Goal: Task Accomplishment & Management: Complete application form

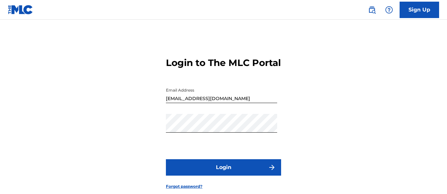
click at [187, 176] on button "Login" at bounding box center [223, 167] width 115 height 16
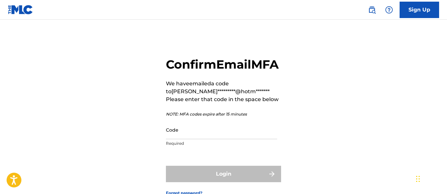
click at [186, 139] on input "Code" at bounding box center [221, 130] width 111 height 19
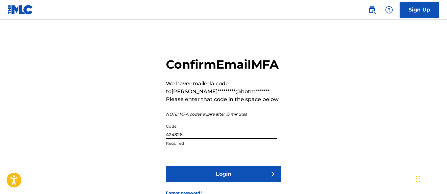
type input "424326"
click at [233, 183] on button "Login" at bounding box center [223, 174] width 115 height 16
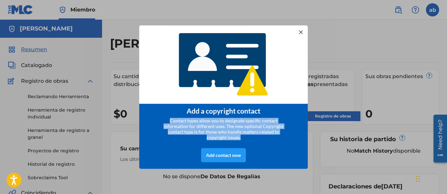
drag, startPoint x: 172, startPoint y: 119, endPoint x: 286, endPoint y: 141, distance: 116.5
click at [286, 140] on div "Contact types allow you to designate specific contact information for different…" at bounding box center [223, 129] width 129 height 22
copy span "Contact types allow you to designate specific contact information for different…"
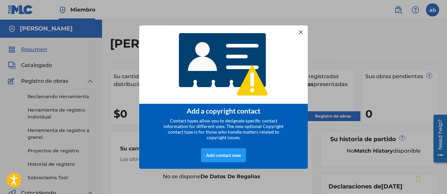
click at [301, 32] on div at bounding box center [300, 32] width 9 height 9
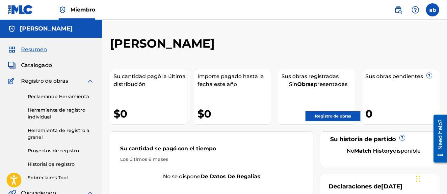
click at [87, 82] on img at bounding box center [90, 81] width 8 height 8
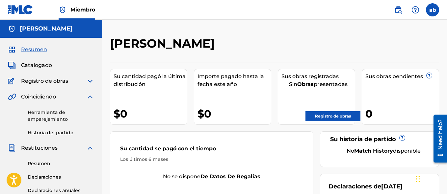
click at [45, 65] on span "Catalogado" at bounding box center [36, 65] width 31 height 8
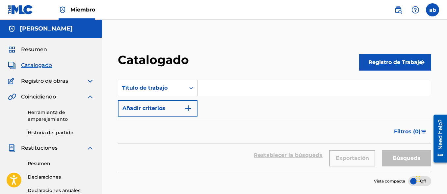
click at [92, 80] on img at bounding box center [90, 81] width 8 height 8
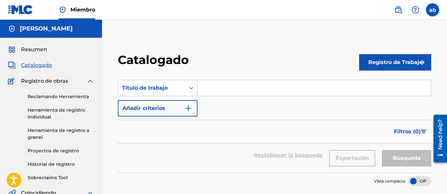
click at [61, 164] on link "Historial de registro" at bounding box center [61, 164] width 66 height 7
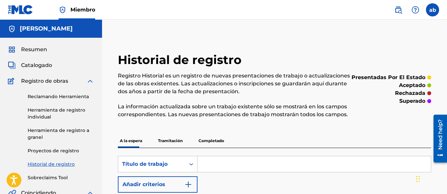
click at [52, 130] on link "Herramienta de registro a granel" at bounding box center [61, 134] width 66 height 14
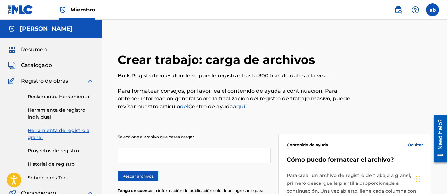
click at [70, 122] on div "Reclamando Herramienta Herramienta de registro individual Herramienta de regist…" at bounding box center [51, 133] width 86 height 96
click at [39, 26] on h5 "[PERSON_NAME]" at bounding box center [46, 29] width 53 height 8
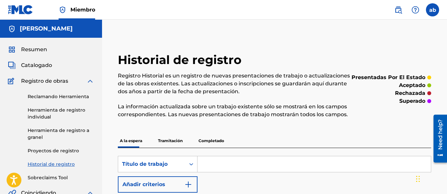
click at [209, 145] on p "Completado" at bounding box center [211, 141] width 30 height 14
click at [172, 143] on p "Tramitación" at bounding box center [170, 141] width 29 height 14
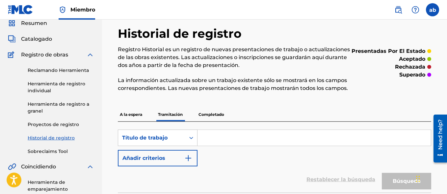
scroll to position [36, 0]
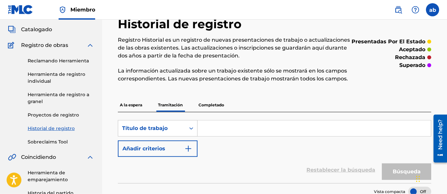
click at [87, 45] on img at bounding box center [90, 45] width 8 height 8
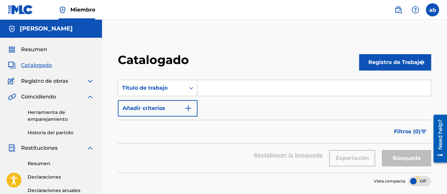
click at [391, 66] on button "Registro de Trabajo" at bounding box center [395, 62] width 72 height 16
click at [383, 81] on link "Individual" at bounding box center [395, 84] width 72 height 16
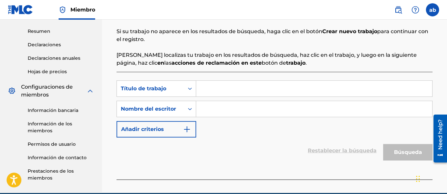
scroll to position [133, 0]
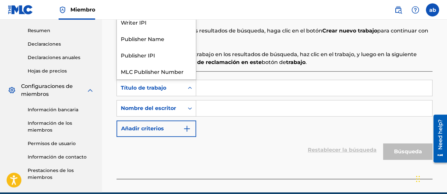
click at [186, 88] on div "Formulario de búsqueda" at bounding box center [190, 88] width 12 height 12
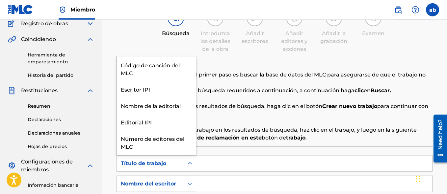
scroll to position [55, 0]
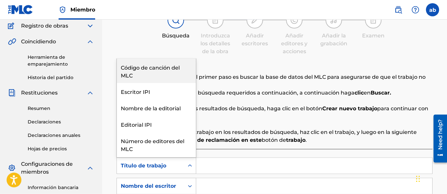
click at [162, 69] on div "Código de canción del MLC" at bounding box center [156, 71] width 79 height 24
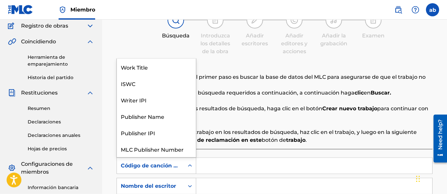
click at [192, 164] on icon "Formulario de búsqueda" at bounding box center [189, 166] width 7 height 7
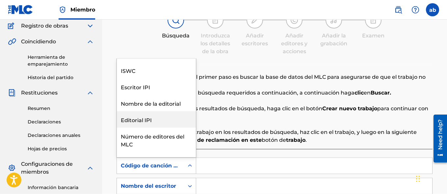
scroll to position [0, 0]
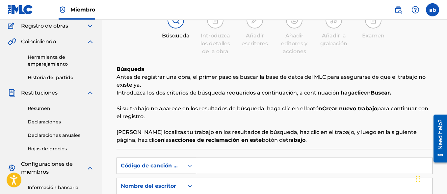
click at [150, 35] on div "Búsqueda Introduzca los detalles de la obra Añadir escritores Añadir editores y…" at bounding box center [274, 33] width 316 height 43
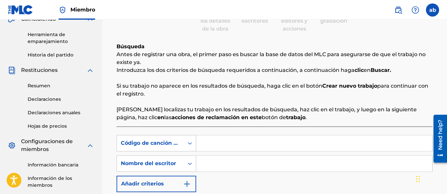
scroll to position [90, 0]
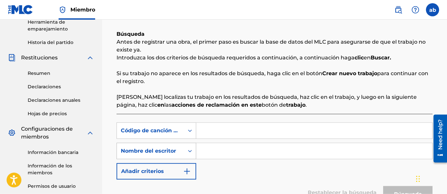
click at [172, 155] on div "Nombre del escritor" at bounding box center [150, 151] width 67 height 12
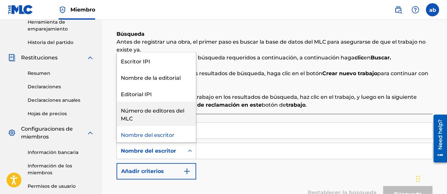
click at [228, 155] on input "Formulario de búsqueda" at bounding box center [314, 151] width 236 height 16
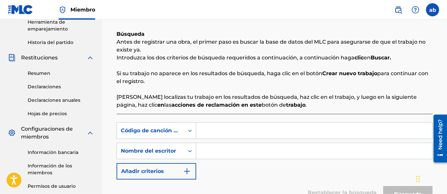
click at [212, 132] on input "Formulario de búsqueda" at bounding box center [314, 131] width 236 height 16
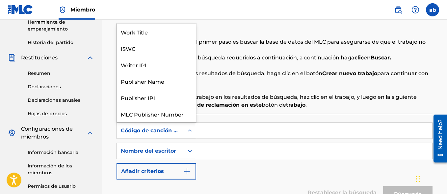
click at [188, 137] on div "Formulario de búsqueda" at bounding box center [190, 131] width 12 height 16
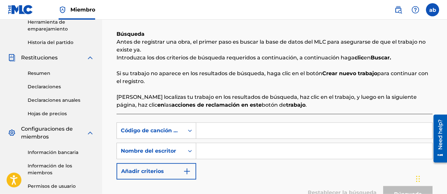
click at [188, 137] on div "Formulario de búsqueda" at bounding box center [190, 131] width 12 height 16
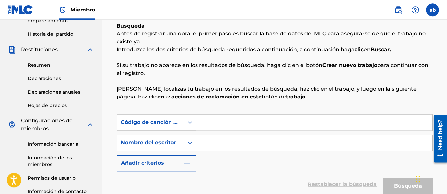
scroll to position [112, 0]
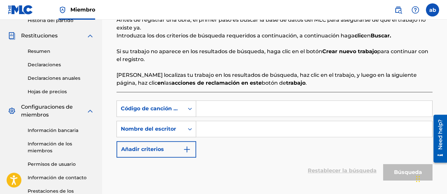
click at [217, 110] on input "Formulario de búsqueda" at bounding box center [314, 109] width 236 height 16
click at [207, 131] on input "Formulario de búsqueda" at bounding box center [314, 129] width 236 height 16
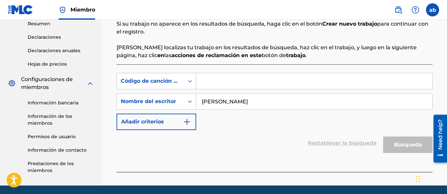
scroll to position [142, 0]
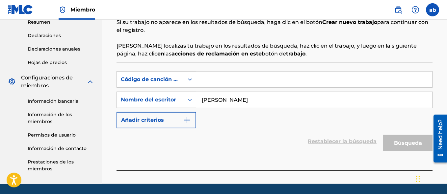
drag, startPoint x: 337, startPoint y: 103, endPoint x: 326, endPoint y: 100, distance: 11.1
click at [336, 103] on input "[PERSON_NAME]" at bounding box center [314, 100] width 236 height 16
type input "[PERSON_NAME]"
click at [188, 97] on icon "Formulario de búsqueda" at bounding box center [189, 100] width 7 height 7
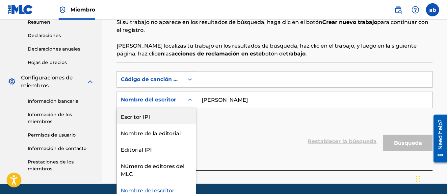
click at [173, 120] on div "Escritor IPI" at bounding box center [156, 116] width 79 height 16
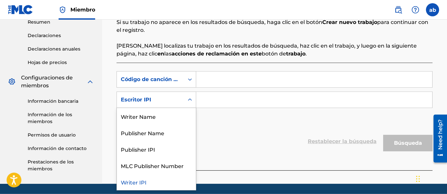
click at [190, 103] on icon "Formulario de búsqueda" at bounding box center [189, 100] width 7 height 7
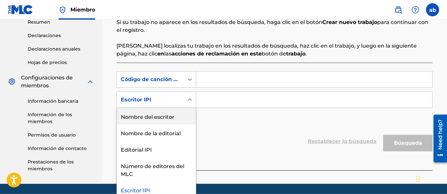
click at [183, 110] on div "Nombre del escritor" at bounding box center [156, 116] width 79 height 16
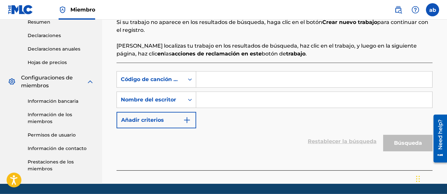
click at [213, 100] on input "Formulario de búsqueda" at bounding box center [314, 100] width 236 height 16
click at [228, 80] on input "Formulario de búsqueda" at bounding box center [314, 80] width 236 height 16
type input "d"
click at [219, 101] on input "Formulario de búsqueda" at bounding box center [314, 100] width 236 height 16
type input "a"
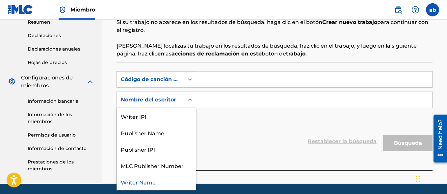
click at [194, 101] on div "Formulario de búsqueda" at bounding box center [190, 100] width 12 height 12
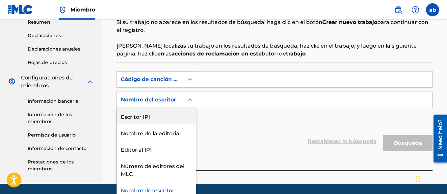
click at [172, 117] on div "Escritor IPI" at bounding box center [156, 116] width 79 height 16
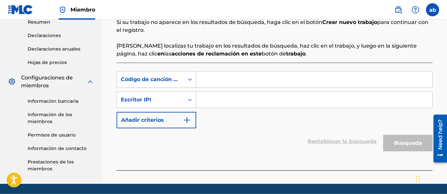
click at [214, 104] on input "Formulario de búsqueda" at bounding box center [314, 100] width 236 height 16
click at [218, 78] on input "Formulario de búsqueda" at bounding box center [314, 80] width 236 height 16
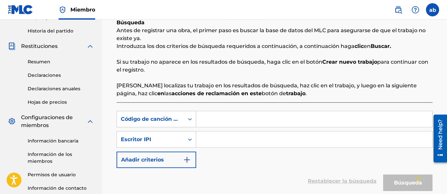
scroll to position [109, 0]
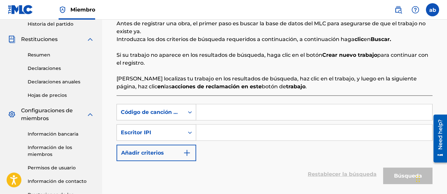
click at [206, 135] on input "Formulario de búsqueda" at bounding box center [314, 133] width 236 height 16
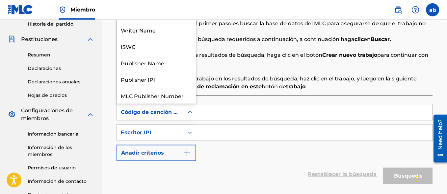
click at [188, 114] on icon "Formulario de búsqueda" at bounding box center [189, 112] width 7 height 7
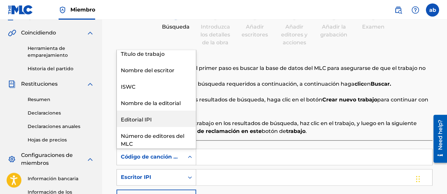
scroll to position [0, 0]
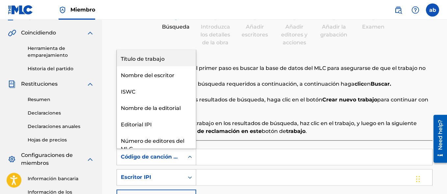
click at [159, 62] on div "Título de trabajo" at bounding box center [156, 58] width 79 height 16
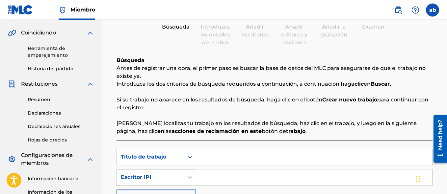
click at [206, 153] on input "Formulario de búsqueda" at bounding box center [314, 157] width 236 height 16
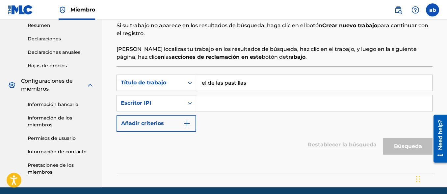
scroll to position [139, 0]
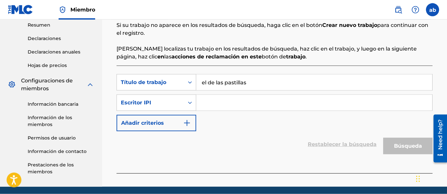
type input "el de las pastillas"
click at [215, 108] on input "Formulario de búsqueda" at bounding box center [314, 103] width 236 height 16
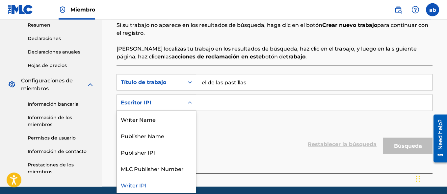
click at [191, 103] on icon "Formulario de búsqueda" at bounding box center [190, 103] width 4 height 2
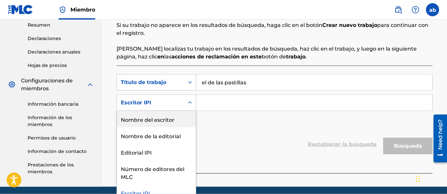
click at [185, 117] on div "Nombre del escritor" at bounding box center [156, 119] width 79 height 16
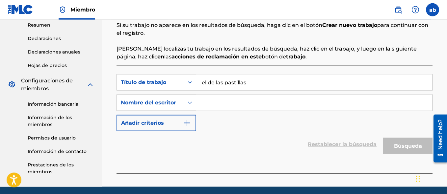
click at [241, 103] on input "Formulario de búsqueda" at bounding box center [314, 103] width 236 height 16
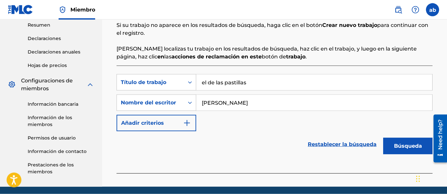
click at [400, 150] on button "Búsqueda" at bounding box center [407, 146] width 49 height 16
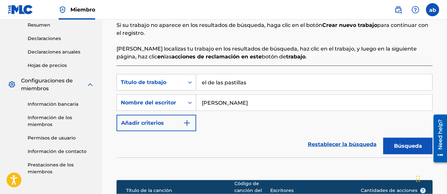
click at [244, 105] on input "adan ulises baz muñoz" at bounding box center [314, 103] width 236 height 16
type input "[PERSON_NAME]"
click at [383, 138] on button "Búsqueda" at bounding box center [407, 146] width 49 height 16
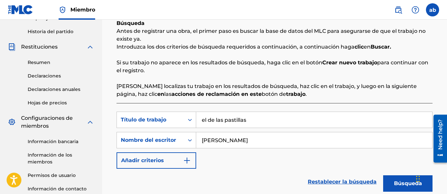
scroll to position [111, 0]
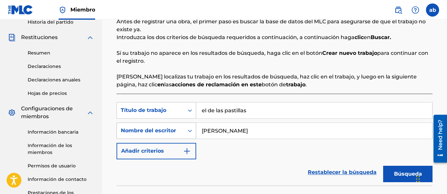
click at [189, 135] on div "Formulario de búsqueda" at bounding box center [190, 131] width 12 height 12
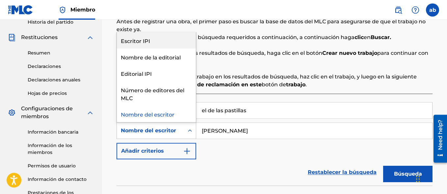
click at [160, 45] on div "Escritor IPI" at bounding box center [156, 40] width 79 height 16
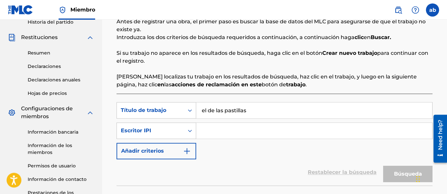
click at [232, 133] on input "Formulario de búsqueda" at bounding box center [314, 131] width 236 height 16
paste input "01204387085"
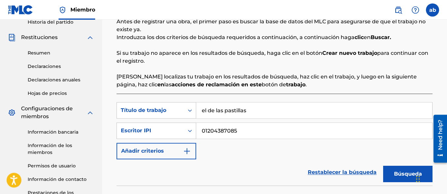
type input "01204387085"
click at [395, 179] on button "Búsqueda" at bounding box center [407, 174] width 49 height 16
click at [406, 166] on div "Búsqueda" at bounding box center [406, 172] width 53 height 26
click at [402, 176] on button "Búsqueda" at bounding box center [407, 174] width 49 height 16
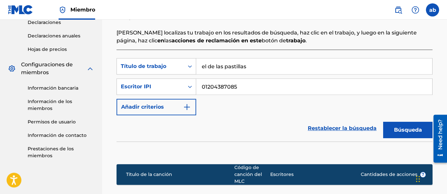
scroll to position [154, 0]
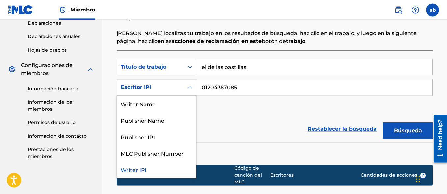
click at [188, 87] on icon "Formulario de búsqueda" at bounding box center [189, 87] width 7 height 7
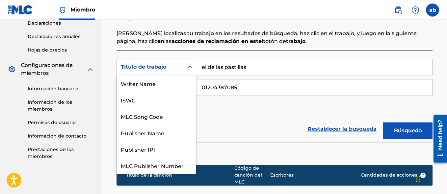
click at [193, 68] on div "Formulario de búsqueda" at bounding box center [190, 67] width 12 height 12
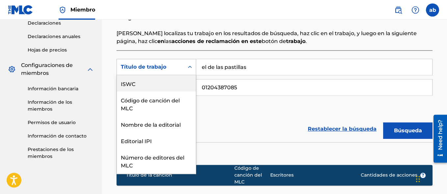
click at [181, 82] on div "ISWC" at bounding box center [156, 83] width 79 height 16
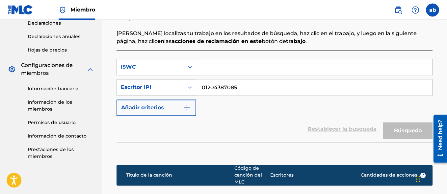
click at [223, 66] on input "Formulario de búsqueda" at bounding box center [314, 67] width 236 height 16
click at [211, 69] on input "Formulario de búsqueda" at bounding box center [314, 67] width 236 height 16
paste input "T-323.368.131-3"
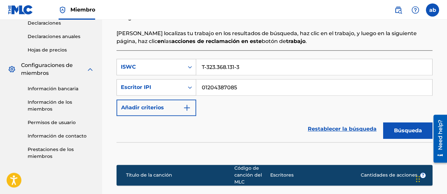
type input "T-323.368.131-3"
click at [386, 134] on button "Búsqueda" at bounding box center [407, 131] width 49 height 16
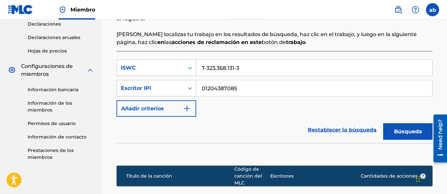
scroll to position [250, 0]
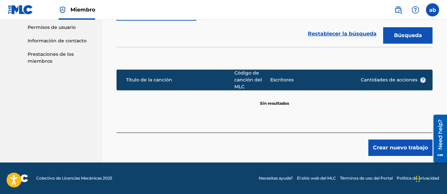
click at [408, 146] on button "Crear nuevo trabajo" at bounding box center [400, 148] width 64 height 16
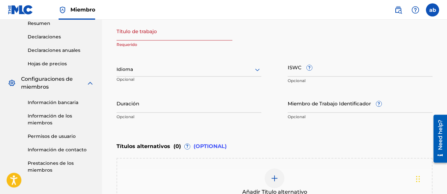
scroll to position [139, 0]
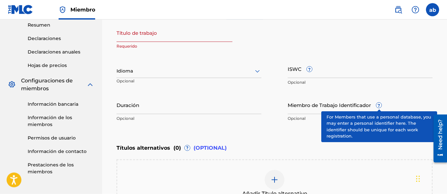
click at [378, 107] on span "?" at bounding box center [378, 105] width 5 height 5
click at [378, 107] on input "Miembro de Trabajo Identificador ?" at bounding box center [359, 105] width 145 height 19
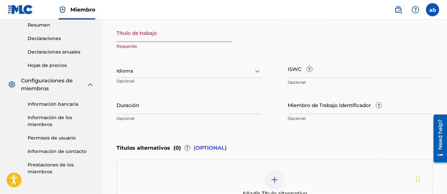
click at [369, 103] on div "Miembro de Trabajo Identificador ? Opcional" at bounding box center [359, 111] width 145 height 30
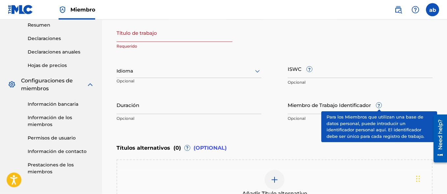
click at [379, 107] on span "?" at bounding box center [378, 105] width 5 height 5
click at [379, 107] on input "Miembro de Trabajo Identificador ?" at bounding box center [359, 105] width 145 height 19
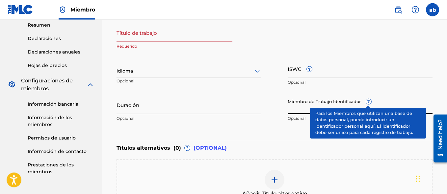
click at [369, 102] on div "Miembro de Trabajo Identificador ? Opcional" at bounding box center [359, 111] width 145 height 30
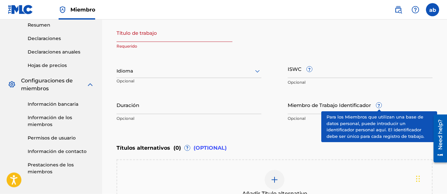
click at [380, 106] on span "?" at bounding box center [378, 105] width 5 height 5
click at [380, 106] on input "Miembro de Trabajo Identificador ?" at bounding box center [359, 105] width 145 height 19
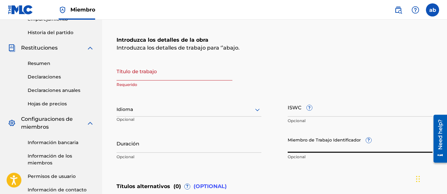
scroll to position [102, 0]
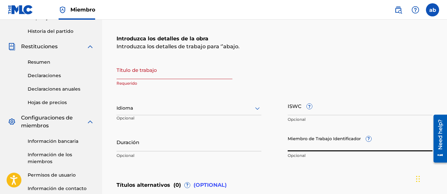
click at [180, 75] on input "Título de trabajo" at bounding box center [174, 70] width 116 height 19
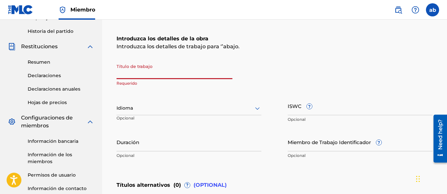
click at [255, 113] on div "Idioma" at bounding box center [188, 109] width 145 height 14
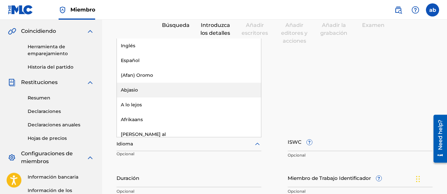
scroll to position [63, 0]
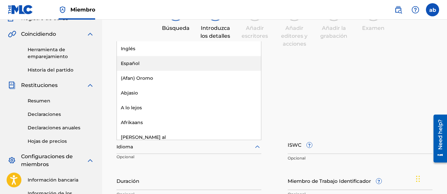
click at [181, 63] on div "Español" at bounding box center [189, 63] width 144 height 15
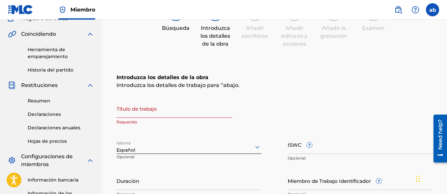
click at [168, 112] on input "Título de trabajo" at bounding box center [174, 108] width 116 height 19
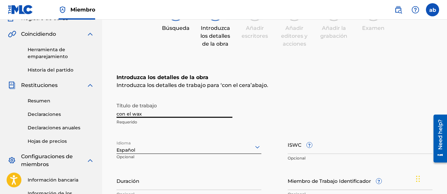
type input "con el wax"
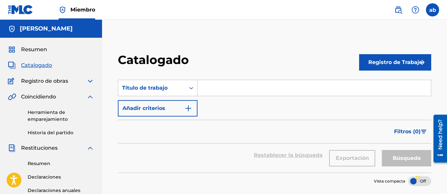
click at [391, 65] on button "Registro de Trabajo" at bounding box center [395, 62] width 72 height 16
click at [386, 83] on link "Individual" at bounding box center [395, 84] width 72 height 16
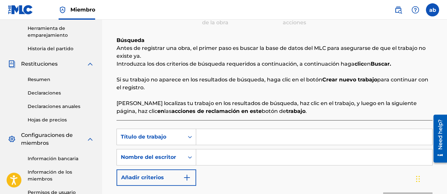
scroll to position [95, 0]
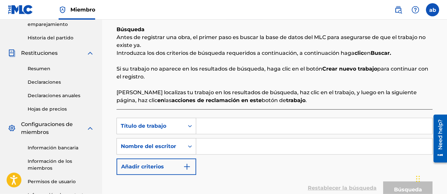
click at [211, 130] on input "Formulario de búsqueda" at bounding box center [314, 126] width 236 height 16
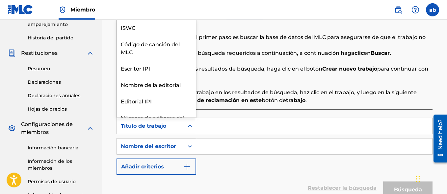
click at [192, 130] on div "Formulario de búsqueda" at bounding box center [190, 126] width 12 height 12
click at [158, 31] on div "ISWC" at bounding box center [156, 27] width 79 height 16
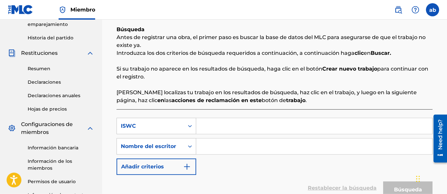
click at [224, 123] on input "Formulario de búsqueda" at bounding box center [314, 126] width 236 height 16
paste input "T-322.762.384-5"
type input "T-322.762.384-5"
click at [231, 149] on input "Formulario de búsqueda" at bounding box center [314, 147] width 236 height 16
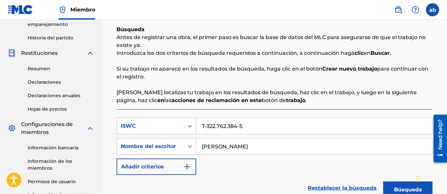
type input "[PERSON_NAME]"
click at [396, 188] on button "Búsqueda" at bounding box center [407, 190] width 49 height 16
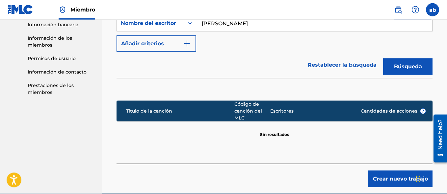
scroll to position [219, 0]
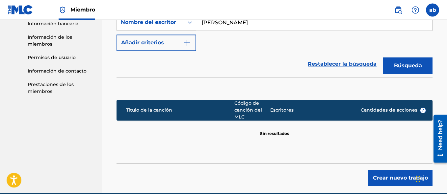
click at [389, 180] on button "Crear nuevo trabajo" at bounding box center [400, 178] width 64 height 16
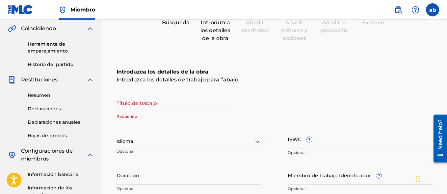
scroll to position [68, 0]
click at [142, 112] on input "Título de trabajo" at bounding box center [174, 103] width 116 height 19
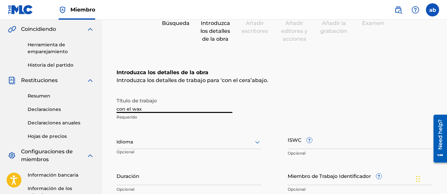
type input "con el wax"
click at [261, 141] on div "Título de trabajo con el wax Requerido Idioma Opcional ISWC ? Opcional Duración…" at bounding box center [274, 145] width 316 height 102
click at [256, 144] on icon at bounding box center [257, 142] width 8 height 8
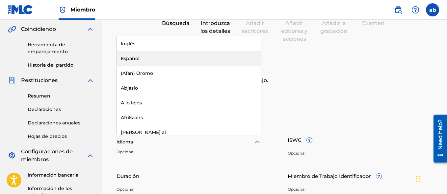
click at [172, 60] on div "Español" at bounding box center [189, 58] width 144 height 15
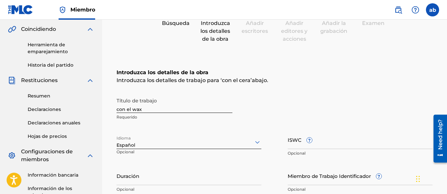
click at [295, 147] on input "ISWC ?" at bounding box center [359, 140] width 145 height 19
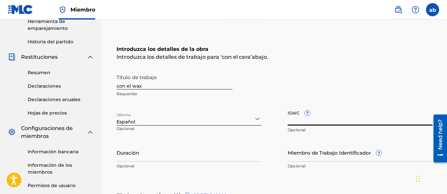
scroll to position [93, 0]
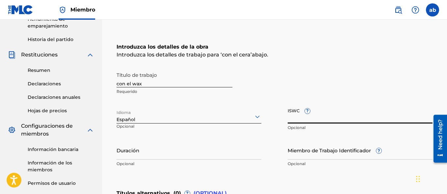
paste input "T-322.762.384-5"
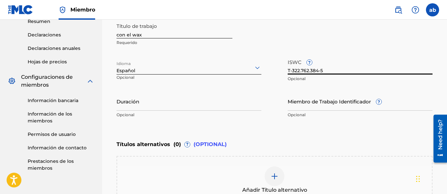
scroll to position [145, 0]
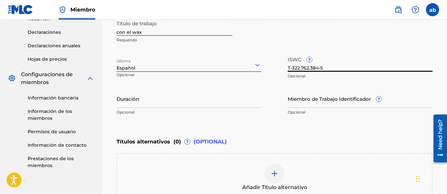
type input "T-322.762.384-5"
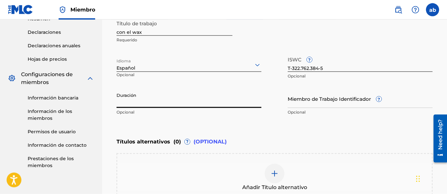
click at [160, 106] on input "Duración" at bounding box center [188, 98] width 145 height 19
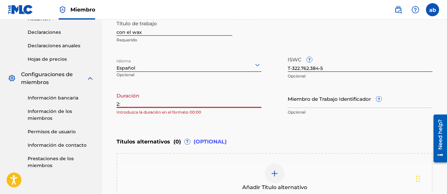
type input "2"
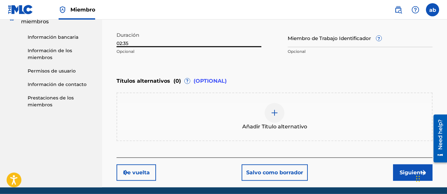
scroll to position [212, 0]
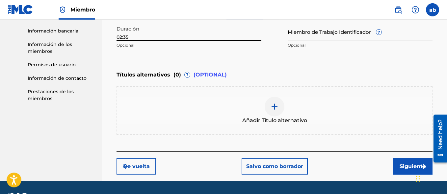
type input "02:35"
click at [273, 108] on img at bounding box center [274, 107] width 8 height 8
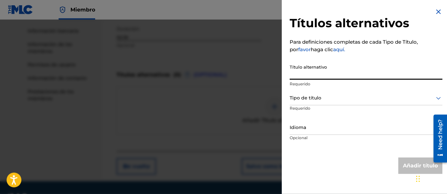
click at [323, 72] on input "Título alternativo" at bounding box center [365, 70] width 153 height 19
click at [322, 97] on div at bounding box center [365, 98] width 153 height 8
click at [321, 77] on input "Título alternativo" at bounding box center [365, 70] width 153 height 19
type input "el wax"
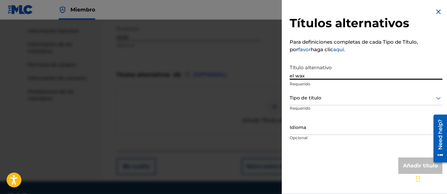
click at [440, 98] on div "Títulos alternativos Para definiciones completas de cada Tipo de Título, por fa…" at bounding box center [366, 91] width 168 height 182
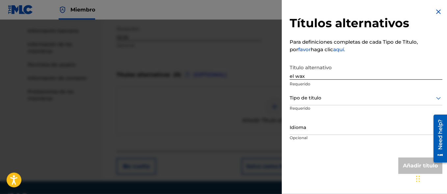
click at [436, 97] on icon at bounding box center [438, 98] width 8 height 8
click at [379, 57] on div "Títulos alternativos Para definiciones completas de cada Tipo de Título, por fa…" at bounding box center [366, 91] width 168 height 182
click at [323, 96] on div at bounding box center [365, 98] width 153 height 8
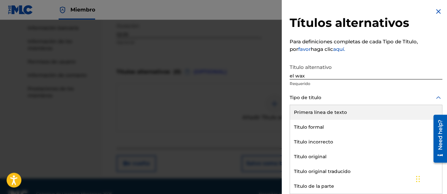
scroll to position [231, 0]
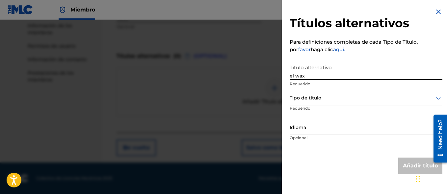
click at [363, 61] on input "el wax" at bounding box center [365, 70] width 153 height 19
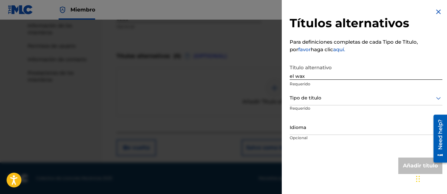
click at [333, 50] on link "aquí." at bounding box center [339, 49] width 12 height 6
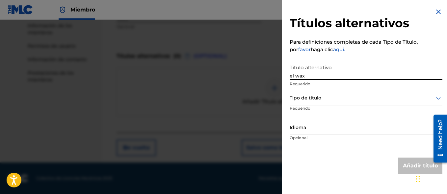
click at [321, 76] on input "el wax" at bounding box center [365, 70] width 153 height 19
click at [436, 98] on icon at bounding box center [438, 98] width 5 height 3
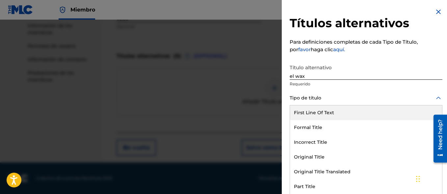
scroll to position [0, 0]
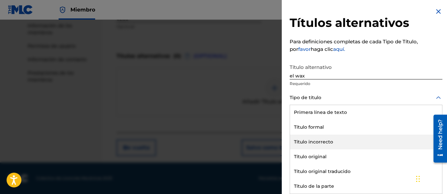
click at [322, 140] on div "Título incorrecto" at bounding box center [366, 142] width 152 height 15
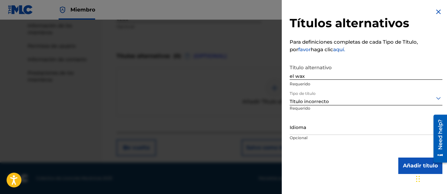
click at [333, 101] on div at bounding box center [365, 98] width 153 height 8
click at [375, 88] on div "Título alternativo el wax Requerido" at bounding box center [365, 76] width 153 height 30
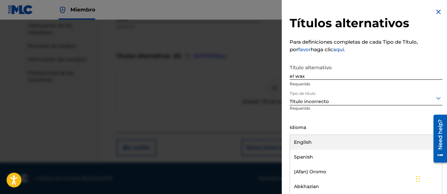
click at [323, 127] on div at bounding box center [365, 128] width 153 height 8
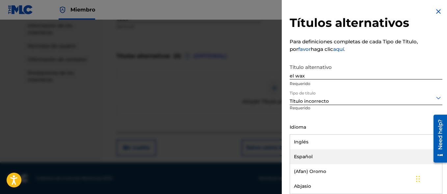
click at [312, 159] on div "Español" at bounding box center [366, 157] width 152 height 15
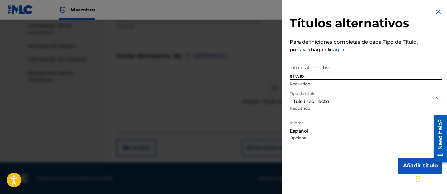
click at [408, 166] on button "Añadir título" at bounding box center [420, 166] width 44 height 16
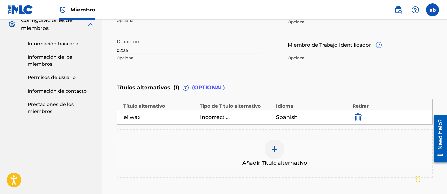
scroll to position [261, 0]
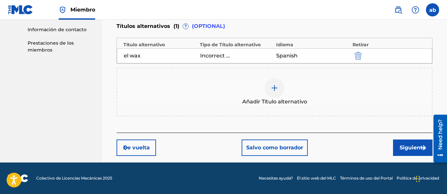
click at [421, 146] on img "submit" at bounding box center [423, 148] width 8 height 8
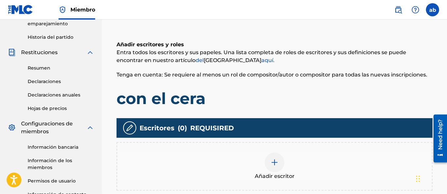
scroll to position [98, 0]
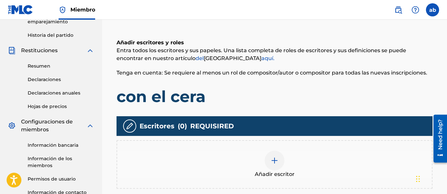
click at [204, 93] on h1 "con el cera" at bounding box center [274, 97] width 316 height 20
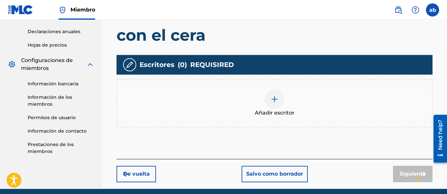
scroll to position [161, 0]
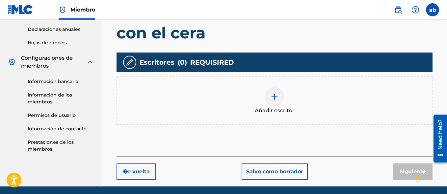
click at [127, 170] on img "submit" at bounding box center [126, 172] width 8 height 8
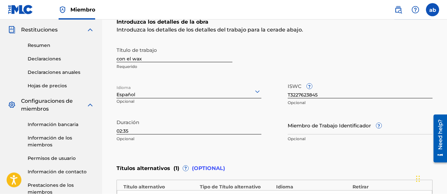
scroll to position [117, 0]
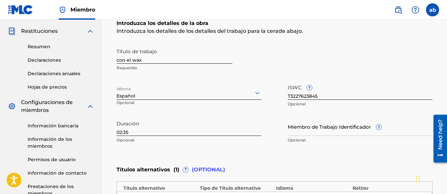
click at [169, 59] on input "con el wax" at bounding box center [174, 54] width 116 height 19
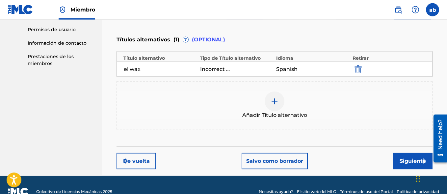
scroll to position [250, 0]
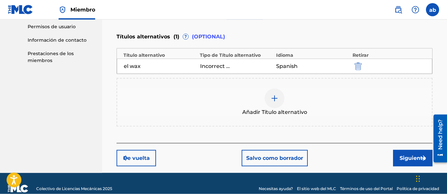
click at [412, 158] on button "Siguiente" at bounding box center [412, 158] width 39 height 16
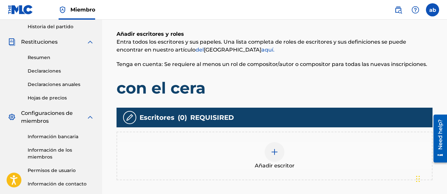
scroll to position [107, 0]
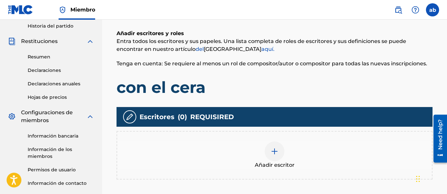
click at [197, 90] on h1 "con el cera" at bounding box center [274, 88] width 316 height 20
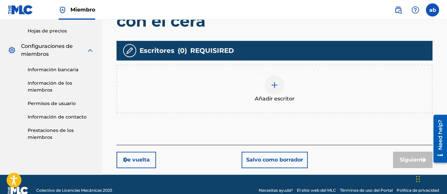
scroll to position [175, 0]
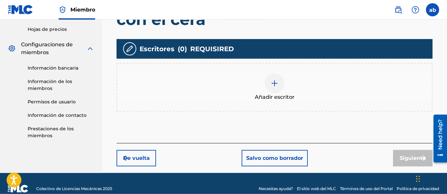
click at [143, 157] on button "De vuelta" at bounding box center [135, 158] width 39 height 16
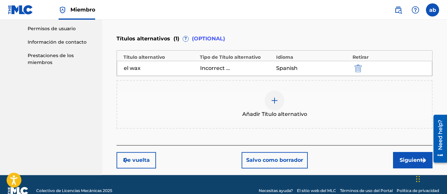
scroll to position [249, 0]
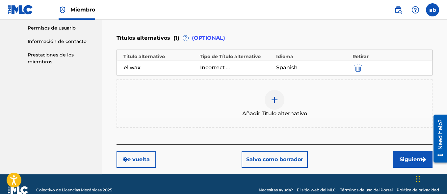
click at [404, 160] on button "Siguiente" at bounding box center [412, 160] width 39 height 16
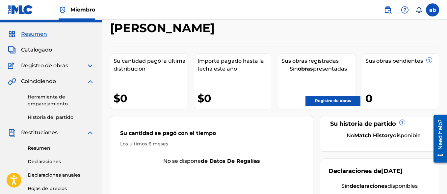
scroll to position [13, 0]
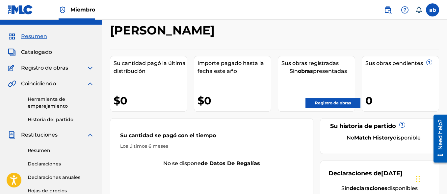
click at [324, 100] on link "Registro de obras" at bounding box center [332, 103] width 55 height 10
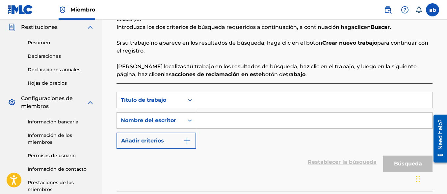
scroll to position [123, 0]
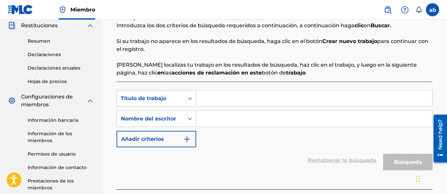
click at [246, 97] on input "Formulario de búsqueda" at bounding box center [314, 99] width 236 height 16
type input "con el wax"
click at [223, 126] on div "SearchWithCriteriaf65a76ab-7bd3-46d2-b83f-4b3e763071db Título de trabajo con el…" at bounding box center [274, 118] width 316 height 57
click at [223, 118] on input "Formulario de búsqueda" at bounding box center [314, 119] width 236 height 16
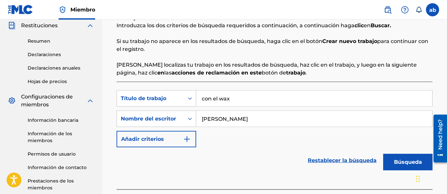
type input "[PERSON_NAME]"
click at [400, 163] on button "Búsqueda" at bounding box center [407, 162] width 49 height 16
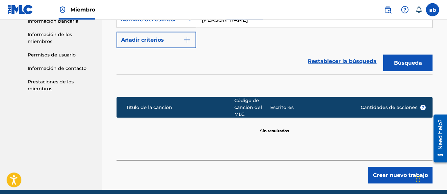
scroll to position [247, 0]
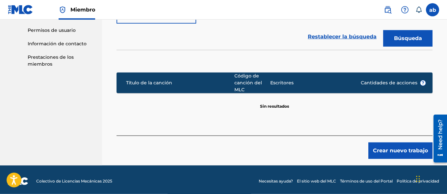
click at [399, 153] on button "Crear nuevo trabajo" at bounding box center [400, 151] width 64 height 16
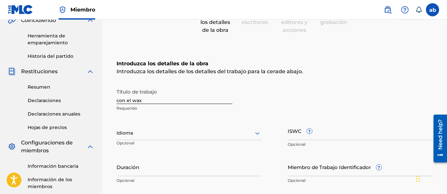
scroll to position [73, 0]
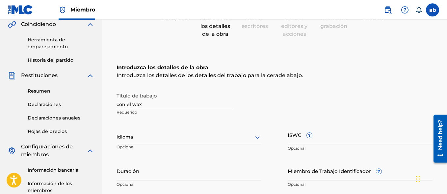
click at [183, 103] on input "con el wax" at bounding box center [174, 98] width 116 height 19
click at [257, 135] on icon at bounding box center [257, 138] width 8 height 8
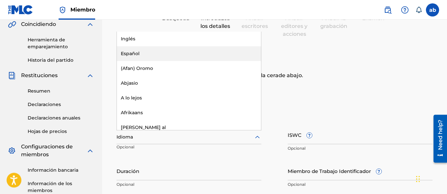
click at [202, 57] on div "Español" at bounding box center [189, 53] width 144 height 15
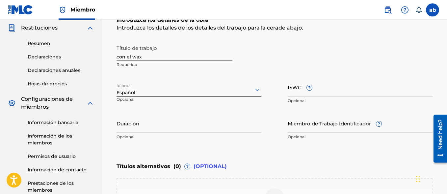
scroll to position [122, 0]
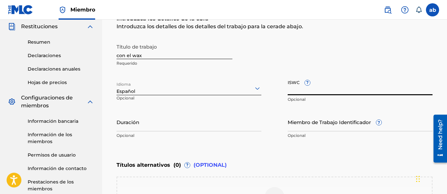
click at [294, 85] on input "ISWC ?" at bounding box center [359, 86] width 145 height 19
paste input "T-322.762.384-5"
type input "T-322.762.384-5"
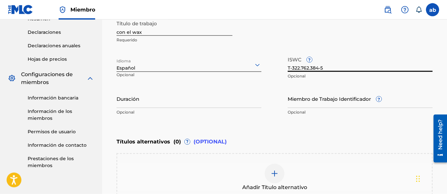
scroll to position [149, 0]
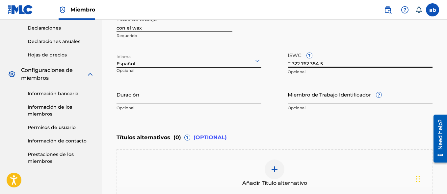
click at [233, 100] on input "Duración" at bounding box center [188, 94] width 145 height 19
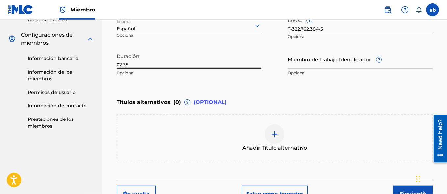
scroll to position [186, 0]
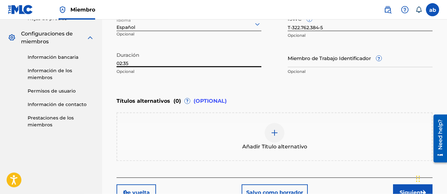
type input "02:35"
click at [278, 125] on div at bounding box center [274, 133] width 20 height 20
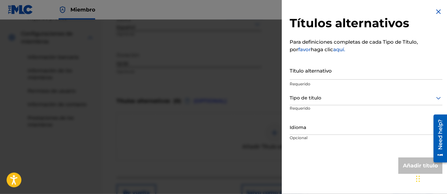
click at [327, 72] on input "Título alternativo" at bounding box center [365, 70] width 153 height 19
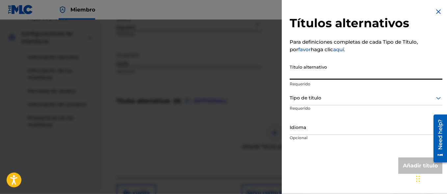
click at [340, 100] on div at bounding box center [365, 98] width 153 height 8
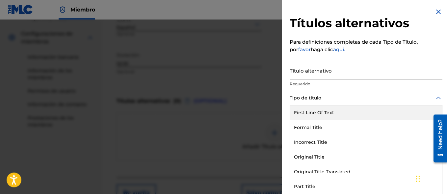
scroll to position [0, 0]
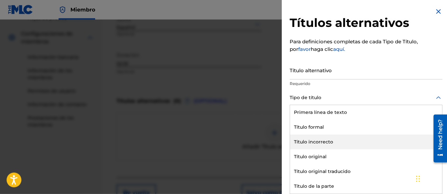
click at [341, 146] on div "Título incorrecto" at bounding box center [366, 142] width 152 height 15
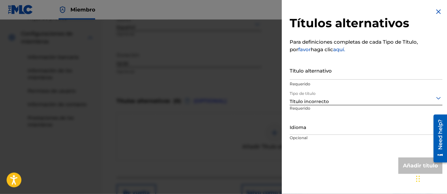
click at [321, 70] on input "Título alternativo" at bounding box center [365, 70] width 153 height 19
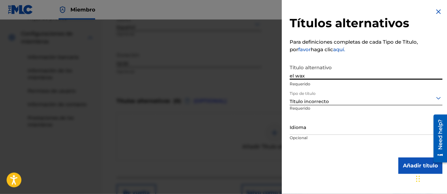
type input "el wax"
click at [313, 130] on div at bounding box center [365, 128] width 153 height 8
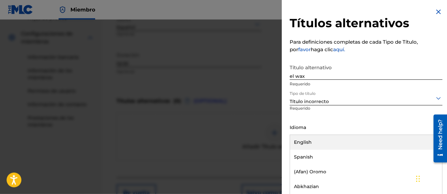
scroll to position [0, 0]
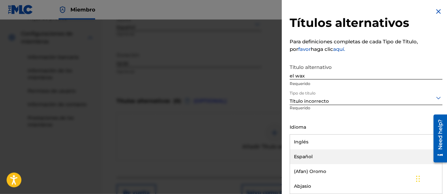
click at [310, 154] on div "Español" at bounding box center [366, 157] width 152 height 15
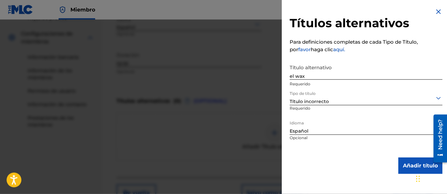
click at [405, 170] on button "Añadir título" at bounding box center [420, 166] width 44 height 16
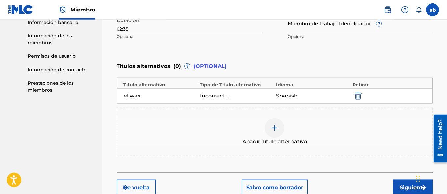
scroll to position [229, 0]
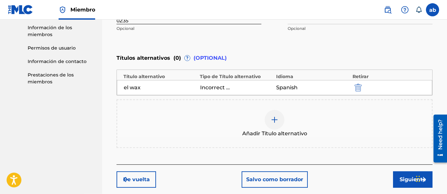
click at [403, 181] on button "Siguiente" at bounding box center [412, 180] width 39 height 16
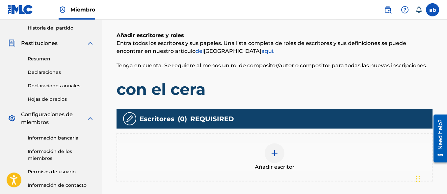
scroll to position [108, 0]
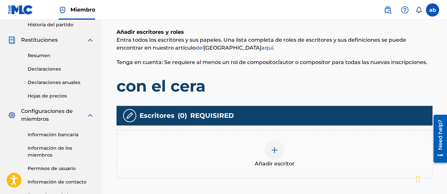
click at [196, 90] on h1 "con el cera" at bounding box center [274, 86] width 316 height 20
drag, startPoint x: 200, startPoint y: 88, endPoint x: 213, endPoint y: 88, distance: 13.2
click at [213, 88] on h1 "con el cera" at bounding box center [274, 86] width 316 height 20
click at [214, 88] on h1 "con el cera" at bounding box center [274, 86] width 316 height 20
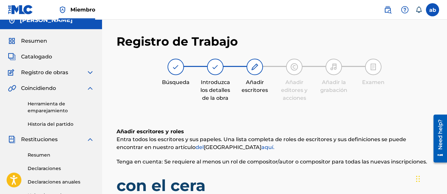
scroll to position [0, 0]
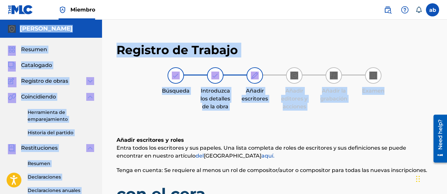
drag, startPoint x: 446, startPoint y: 7, endPoint x: 449, endPoint y: 20, distance: 13.9
click at [446, 19] on html "Guía de resolución de pantalla de accesibilidad, retroalimentación y presentaci…" at bounding box center [223, 97] width 447 height 194
click at [407, 41] on div "Registro de Trabajo Búsqueda Introduzca los detalles de la obra Añadir escritor…" at bounding box center [274, 192] width 329 height 312
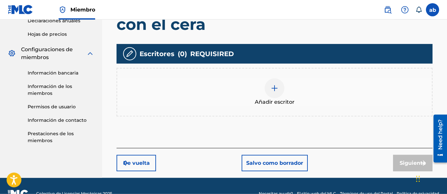
scroll to position [185, 0]
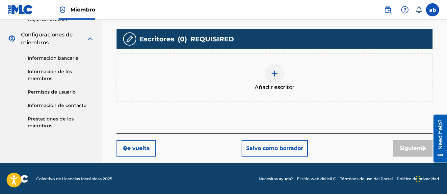
click at [139, 147] on button "De vuelta" at bounding box center [135, 148] width 39 height 16
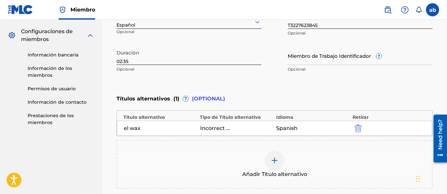
scroll to position [189, 0]
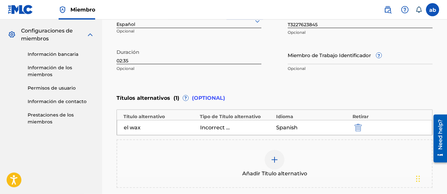
click at [275, 157] on img at bounding box center [274, 160] width 8 height 8
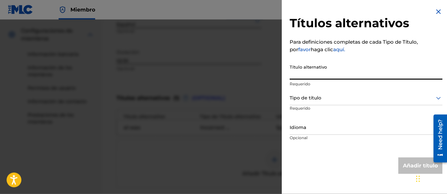
click at [343, 73] on input "Título alternativo" at bounding box center [365, 70] width 153 height 19
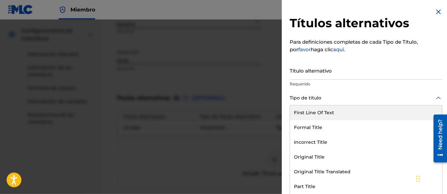
scroll to position [0, 0]
click at [378, 104] on div "Tipo de título" at bounding box center [365, 97] width 153 height 15
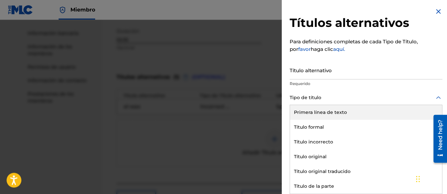
scroll to position [213, 0]
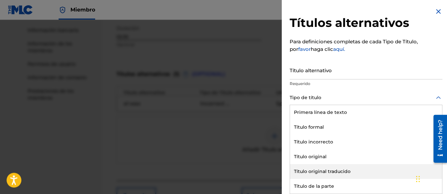
click at [332, 173] on div "Título original traducido" at bounding box center [366, 171] width 152 height 15
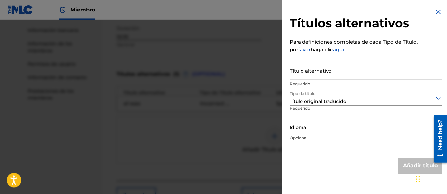
click at [333, 76] on input "Título alternativo" at bounding box center [365, 70] width 153 height 19
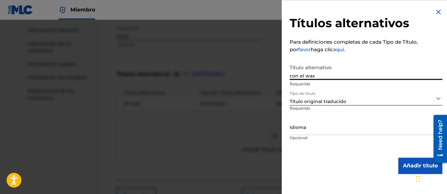
type input "con el wax"
click at [323, 129] on div at bounding box center [365, 128] width 153 height 8
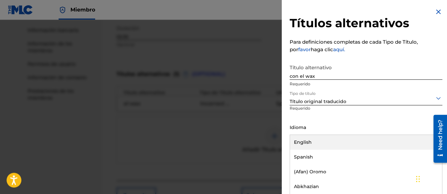
scroll to position [0, 0]
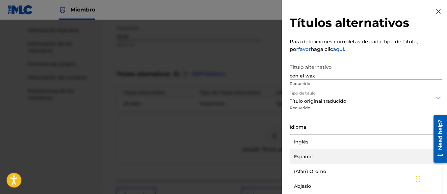
click at [312, 162] on div "Español" at bounding box center [366, 157] width 152 height 15
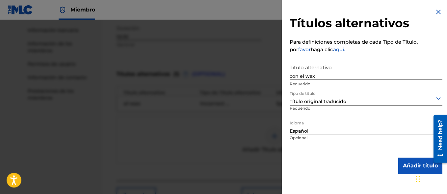
click at [407, 164] on button "Añadir título" at bounding box center [420, 166] width 44 height 16
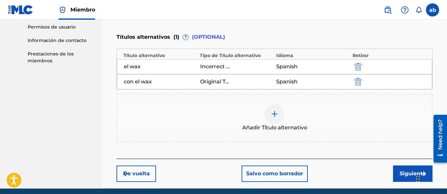
scroll to position [260, 0]
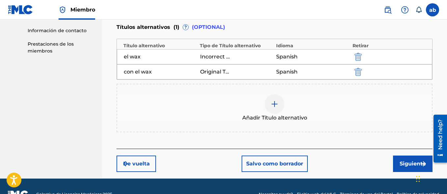
click at [403, 162] on button "Siguiente" at bounding box center [412, 164] width 39 height 16
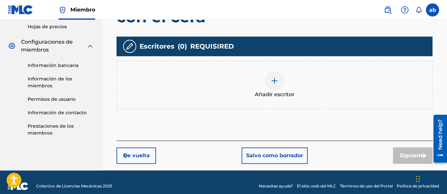
scroll to position [180, 0]
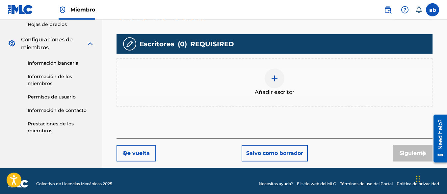
click at [269, 82] on div at bounding box center [274, 79] width 20 height 20
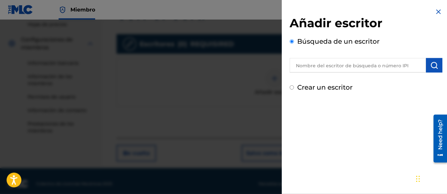
click at [341, 70] on input "text" at bounding box center [357, 65] width 136 height 14
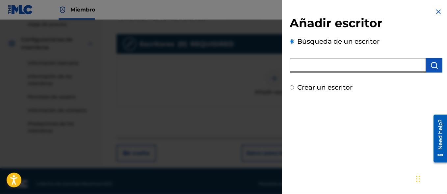
click at [341, 70] on input "text" at bounding box center [357, 65] width 136 height 14
click at [334, 49] on div "Búsqueda de un escritor" at bounding box center [365, 55] width 153 height 36
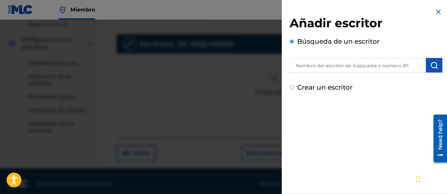
click at [430, 65] on img "submit" at bounding box center [434, 65] width 8 height 8
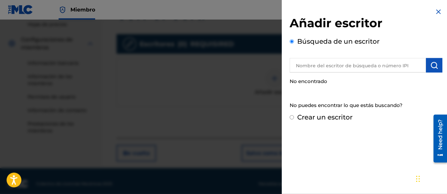
click at [352, 66] on input "text" at bounding box center [357, 65] width 136 height 14
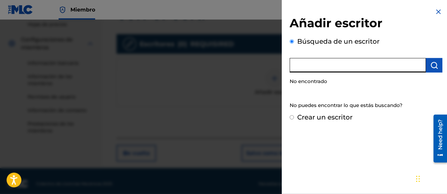
paste input "01204387085"
type input "01204387085"
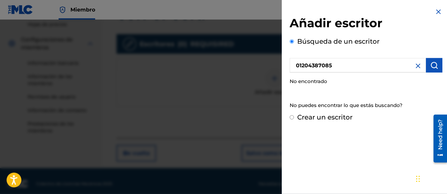
click at [427, 61] on button "submit" at bounding box center [434, 65] width 16 height 14
click at [397, 53] on div "Búsqueda de un escritor 01204387085 No encontrado No puedes encontrar lo que es…" at bounding box center [365, 75] width 153 height 76
click at [255, 96] on div at bounding box center [223, 117] width 447 height 194
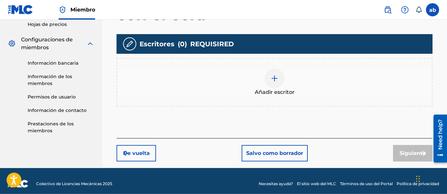
click at [282, 81] on div at bounding box center [274, 79] width 20 height 20
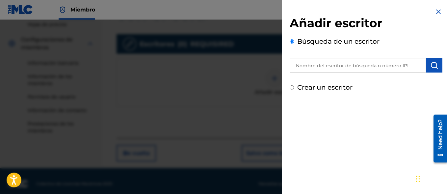
click at [293, 86] on input "Crear un escritor" at bounding box center [291, 88] width 4 height 4
radio input "false"
radio input "true"
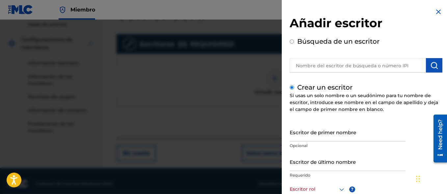
drag, startPoint x: 383, startPoint y: 122, endPoint x: 392, endPoint y: 120, distance: 9.1
click at [392, 120] on div "Crear un escritor Si usas un solo nombre o un seudónimo para tu nombre de escri…" at bounding box center [365, 175] width 153 height 184
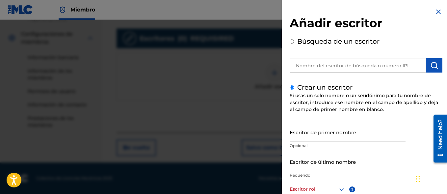
click at [361, 60] on input "text" at bounding box center [357, 65] width 136 height 14
radio input "true"
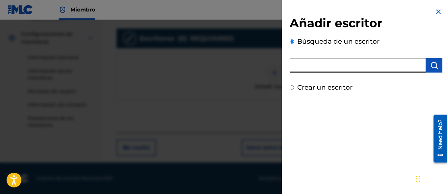
click at [437, 15] on img at bounding box center [438, 12] width 8 height 8
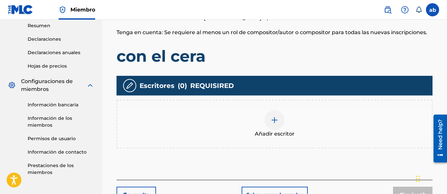
scroll to position [139, 0]
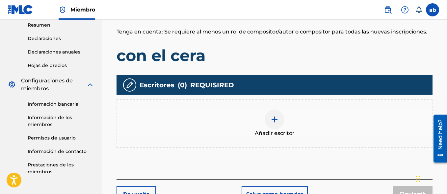
click at [271, 122] on img at bounding box center [274, 120] width 8 height 8
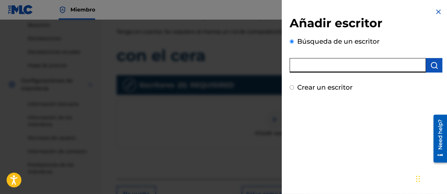
click at [363, 71] on input "text" at bounding box center [357, 65] width 136 height 14
paste input "01204387085"
type input "01204387085"
click at [380, 52] on div "Búsqueda de un escritor 01204387085" at bounding box center [365, 55] width 153 height 36
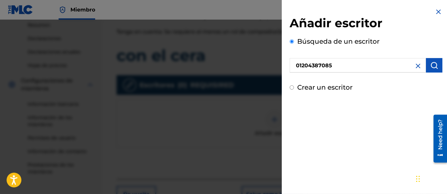
scroll to position [152, 0]
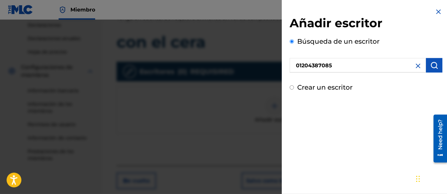
click at [431, 63] on img "submit" at bounding box center [434, 65] width 8 height 8
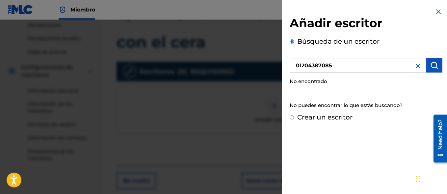
click at [419, 181] on div "Widget de chat" at bounding box center [430, 179] width 33 height 32
drag, startPoint x: 417, startPoint y: 178, endPoint x: 0, endPoint y: 99, distance: 424.7
click at [0, 99] on div "Widget de chat" at bounding box center [13, 100] width 33 height 32
drag, startPoint x: 1, startPoint y: 106, endPoint x: 76, endPoint y: 205, distance: 123.5
click at [316, 119] on label "Crear un escritor" at bounding box center [324, 117] width 55 height 8
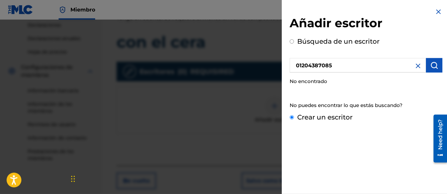
click at [294, 119] on input "Crear un escritor" at bounding box center [291, 117] width 4 height 4
radio input "false"
radio input "true"
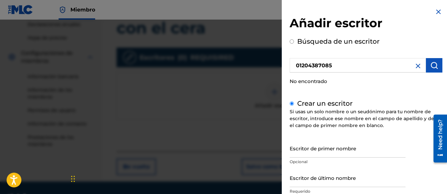
scroll to position [185, 0]
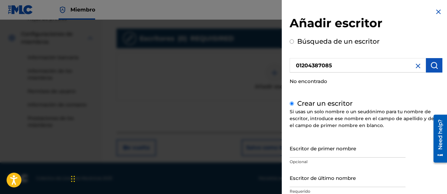
click at [326, 153] on input "Escritor de primer nombre" at bounding box center [347, 148] width 116 height 19
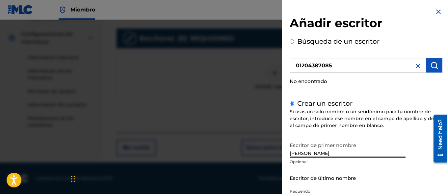
type input "[PERSON_NAME]"
click at [351, 174] on input "Escritor de último nombre" at bounding box center [347, 178] width 116 height 19
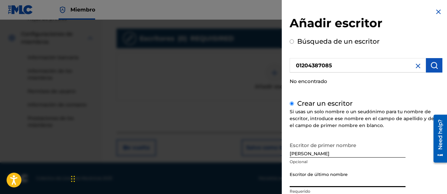
click at [380, 138] on div "Crear un escritor Si usas un solo nombre o un seudónimo para tu nombre de escri…" at bounding box center [365, 191] width 153 height 184
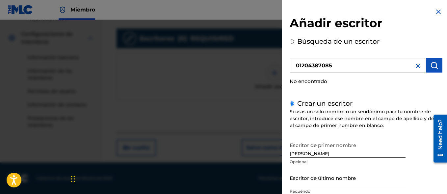
click at [356, 19] on h2 "Añadir escritor" at bounding box center [365, 24] width 153 height 17
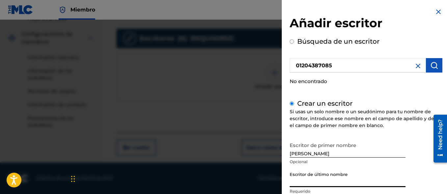
click at [362, 177] on input "Escritor de último nombre" at bounding box center [347, 178] width 116 height 19
drag, startPoint x: 449, startPoint y: 103, endPoint x: 2, endPoint y: 48, distance: 450.5
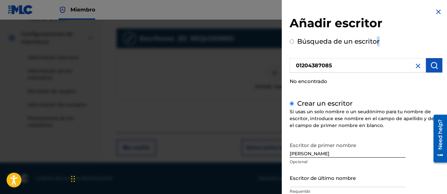
drag, startPoint x: 400, startPoint y: 45, endPoint x: 376, endPoint y: 44, distance: 24.7
click at [376, 44] on div "Búsqueda de un escritor 01204387085 No encontrado" at bounding box center [365, 63] width 153 height 52
click at [439, 9] on img at bounding box center [438, 12] width 8 height 8
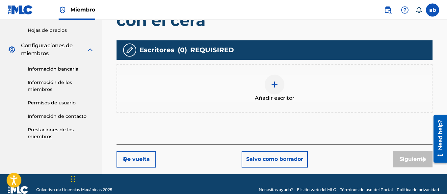
scroll to position [183, 0]
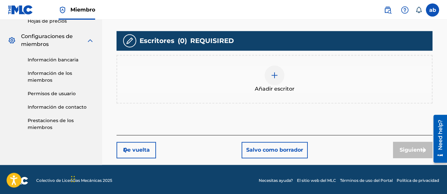
click at [275, 85] on span "Añadir escritor" at bounding box center [275, 89] width 40 height 8
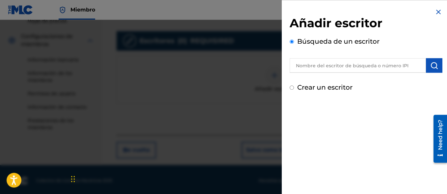
click at [291, 86] on div "Crear un escritor" at bounding box center [365, 88] width 153 height 10
click at [291, 88] on input "Crear un escritor" at bounding box center [291, 88] width 4 height 4
radio input "false"
radio input "true"
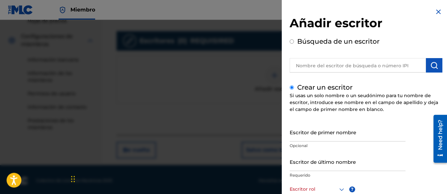
click at [324, 128] on input "Escritor de primer nombre" at bounding box center [347, 132] width 116 height 19
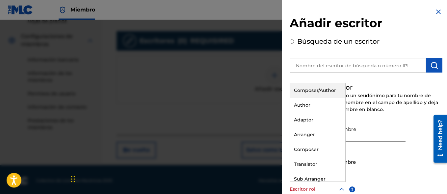
click at [341, 188] on icon at bounding box center [341, 190] width 8 height 8
click at [321, 91] on div "Compositor/Autor" at bounding box center [317, 90] width 55 height 15
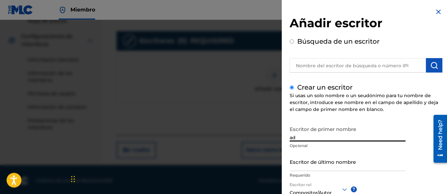
click at [322, 137] on input "ad" at bounding box center [347, 132] width 116 height 19
click at [343, 189] on icon at bounding box center [344, 190] width 8 height 8
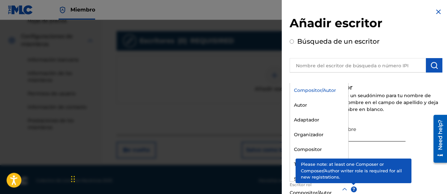
click at [383, 184] on div "Escritor de primer nombre ad Opcional Escritor de último nombre Requerido Escri…" at bounding box center [365, 195] width 153 height 145
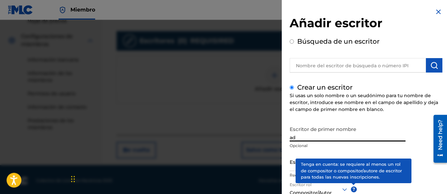
click at [326, 134] on input "ad" at bounding box center [347, 132] width 116 height 19
click at [387, 132] on input "[PERSON_NAME]" at bounding box center [347, 132] width 116 height 19
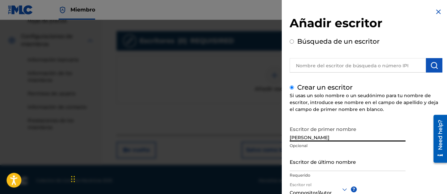
click at [359, 135] on input "[PERSON_NAME]" at bounding box center [347, 132] width 116 height 19
click at [329, 172] on div "Escritor de último nombre Requerido" at bounding box center [347, 168] width 116 height 30
click at [317, 139] on input "[PERSON_NAME]" at bounding box center [347, 132] width 116 height 19
type input "a"
click at [329, 167] on input "Escritor de último nombre" at bounding box center [347, 162] width 116 height 19
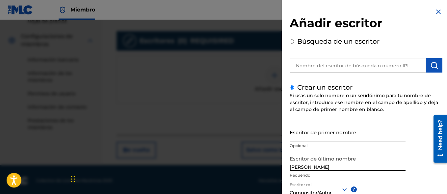
click at [378, 155] on input "[PERSON_NAME]" at bounding box center [347, 162] width 116 height 19
type input "[PERSON_NAME]"
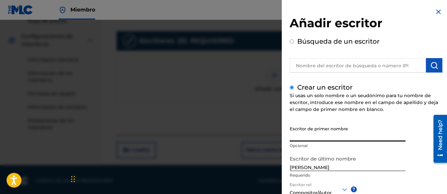
click at [377, 125] on input "Escritor de primer nombre" at bounding box center [347, 132] width 116 height 19
click at [417, 172] on div "Escritor de primer nombre Opcional Escritor de último nombre [PERSON_NAME] Requ…" at bounding box center [365, 195] width 153 height 145
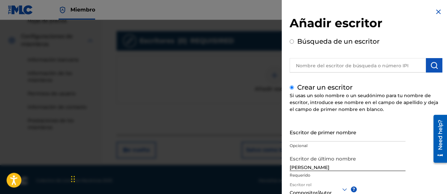
click at [322, 134] on input "Escritor de primer nombre" at bounding box center [347, 132] width 116 height 19
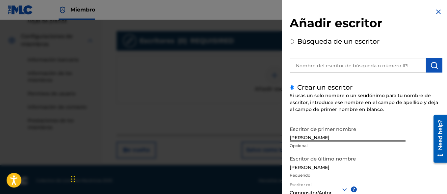
click at [379, 153] on input "[PERSON_NAME]" at bounding box center [347, 162] width 116 height 19
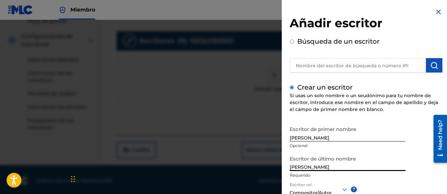
click at [327, 131] on input "[PERSON_NAME]" at bounding box center [347, 132] width 116 height 19
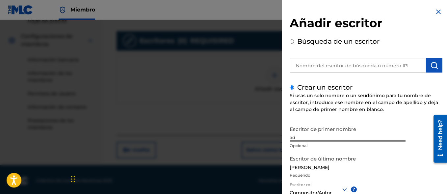
type input "a"
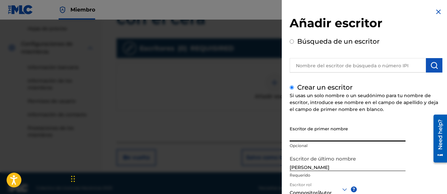
scroll to position [185, 0]
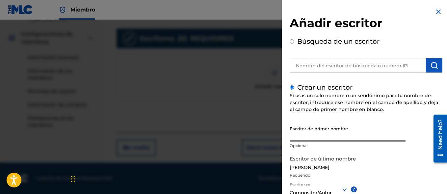
click at [354, 190] on span "?" at bounding box center [354, 190] width 6 height 6
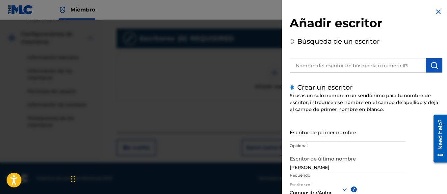
click at [309, 97] on div "Si usas un solo nombre o un seudónimo para tu nombre de escritor, introduce ese…" at bounding box center [365, 102] width 153 height 21
click at [382, 189] on div "Escritor de primer nombre Opcional Escritor de último nombre [PERSON_NAME] Requ…" at bounding box center [365, 195] width 153 height 145
click at [382, 188] on div "Escritor de primer nombre Opcional Escritor de último nombre [PERSON_NAME] Requ…" at bounding box center [365, 195] width 153 height 145
click at [422, 172] on div "Escritor de primer nombre Opcional Escritor de último nombre [PERSON_NAME] Requ…" at bounding box center [365, 195] width 153 height 145
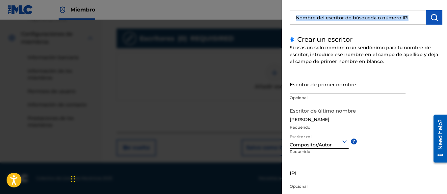
scroll to position [91, 0]
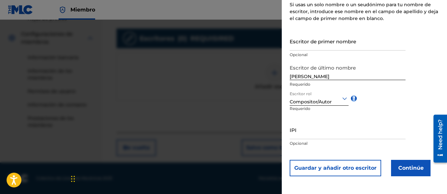
drag, startPoint x: 427, startPoint y: 154, endPoint x: 391, endPoint y: 118, distance: 50.7
click at [391, 118] on div "Escritor de primer nombre Opcional Escritor de último nombre [PERSON_NAME] Requ…" at bounding box center [365, 104] width 153 height 145
click at [402, 104] on div "Escritor de primer nombre Opcional Escritor de último nombre [PERSON_NAME] Requ…" at bounding box center [365, 104] width 153 height 145
click at [341, 135] on input "IPI" at bounding box center [347, 130] width 116 height 19
paste input "01204387085"
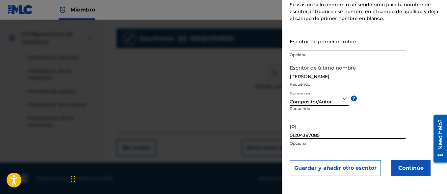
type input "01204387085"
click at [407, 169] on button "Continúe" at bounding box center [410, 168] width 39 height 16
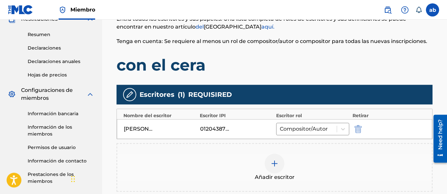
scroll to position [129, 0]
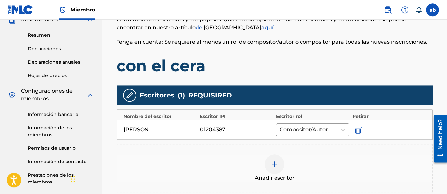
drag, startPoint x: 449, startPoint y: 113, endPoint x: 449, endPoint y: 141, distance: 27.6
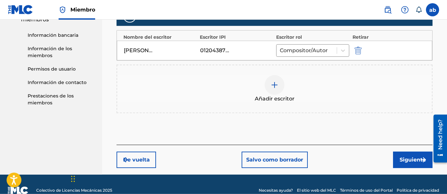
scroll to position [213, 0]
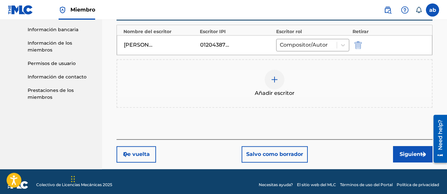
click at [408, 156] on button "Siguiente" at bounding box center [412, 154] width 39 height 16
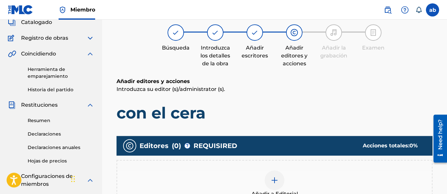
scroll to position [40, 0]
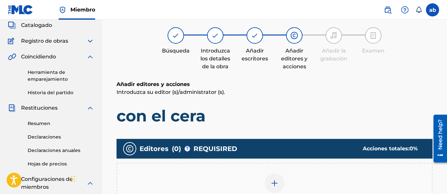
click at [295, 55] on div "Añadir editores y acciones" at bounding box center [294, 59] width 33 height 24
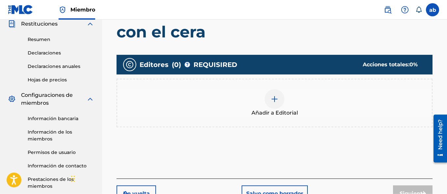
scroll to position [123, 0]
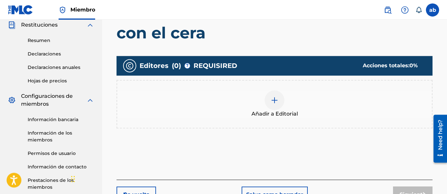
click at [274, 103] on img at bounding box center [274, 100] width 8 height 8
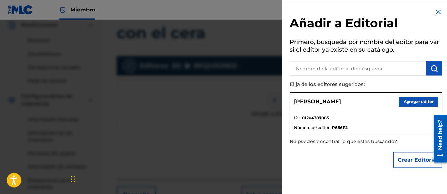
click at [416, 104] on button "Agregar editor" at bounding box center [417, 102] width 39 height 10
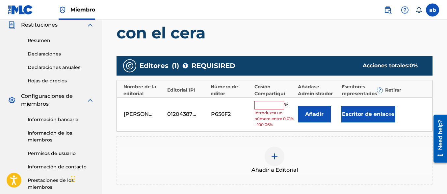
click at [272, 108] on input "text" at bounding box center [269, 105] width 30 height 9
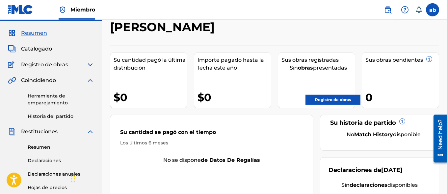
scroll to position [17, 0]
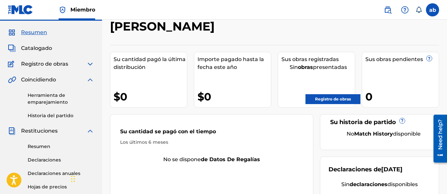
click at [316, 102] on link "Registro de obras" at bounding box center [332, 99] width 55 height 10
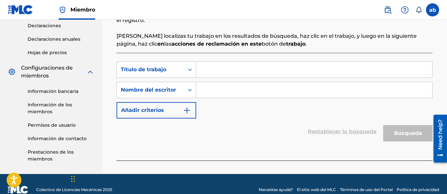
scroll to position [152, 0]
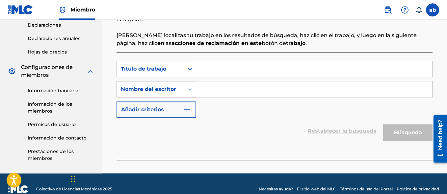
click at [243, 63] on input "Formulario de búsqueda" at bounding box center [314, 69] width 236 height 16
click at [238, 69] on input "Formulario de búsqueda" at bounding box center [314, 69] width 236 height 16
type input "o"
type input "con el wax"
click at [213, 90] on input "Formulario de búsqueda" at bounding box center [314, 90] width 236 height 16
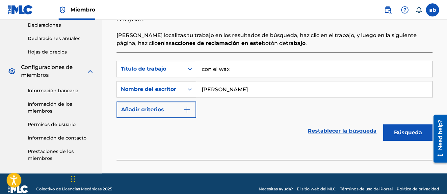
type input "[PERSON_NAME]"
click at [398, 136] on button "Búsqueda" at bounding box center [407, 133] width 49 height 16
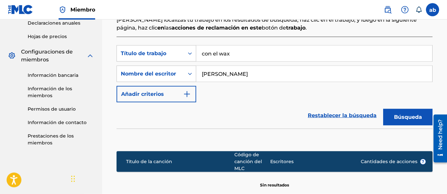
scroll to position [227, 0]
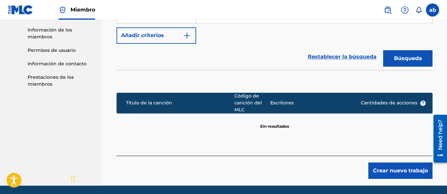
drag, startPoint x: 449, startPoint y: 88, endPoint x: 15, endPoint y: 19, distance: 438.9
click at [391, 173] on button "Crear nuevo trabajo" at bounding box center [400, 171] width 64 height 16
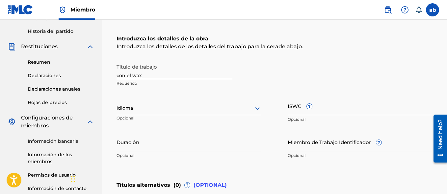
scroll to position [92, 0]
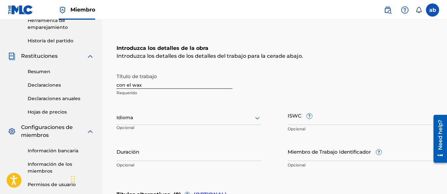
click at [256, 122] on icon at bounding box center [257, 118] width 8 height 8
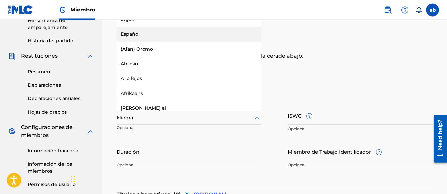
click at [191, 35] on div "Español" at bounding box center [189, 34] width 144 height 15
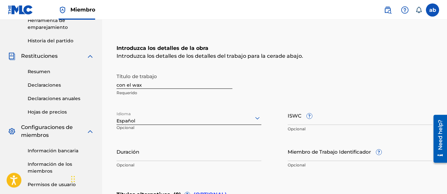
click at [148, 83] on input "con el wax" at bounding box center [174, 79] width 116 height 19
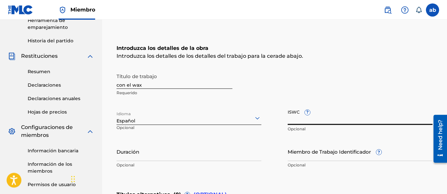
click at [294, 116] on input "ISWC ?" at bounding box center [359, 115] width 145 height 19
paste input "T-322.762.384-5"
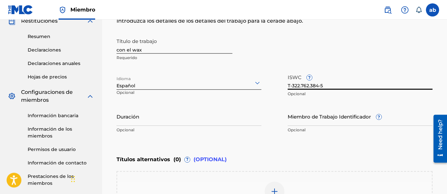
scroll to position [131, 0]
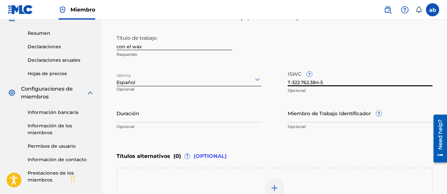
type input "T-322.762.384-5"
click at [241, 117] on input "Duración" at bounding box center [188, 113] width 145 height 19
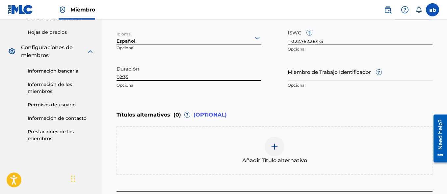
scroll to position [174, 0]
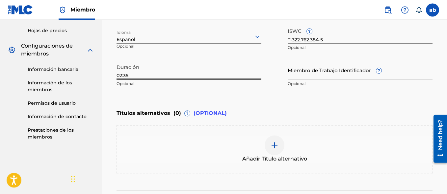
type input "02:35"
click at [277, 146] on img at bounding box center [274, 145] width 8 height 8
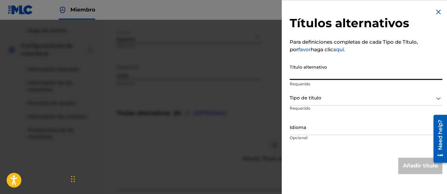
click at [360, 71] on input "Título alternativo" at bounding box center [365, 70] width 153 height 19
type input "el wax"
click at [393, 95] on div at bounding box center [365, 98] width 153 height 8
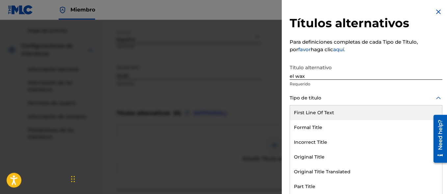
scroll to position [0, 0]
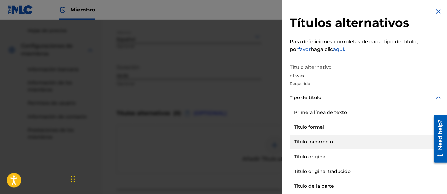
click at [369, 139] on div "Título incorrecto" at bounding box center [366, 142] width 152 height 15
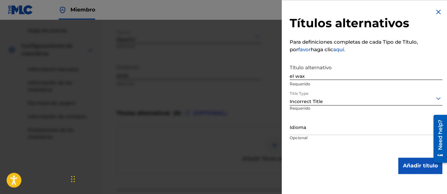
scroll to position [0, 0]
click at [346, 129] on div at bounding box center [365, 128] width 153 height 8
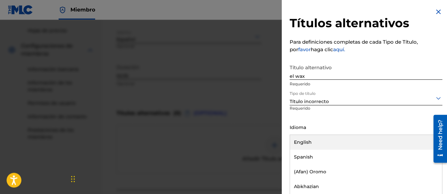
scroll to position [0, 0]
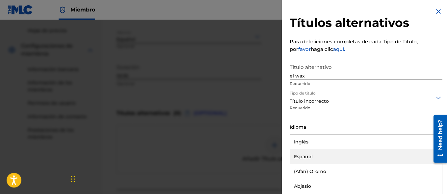
click at [327, 161] on div "Español" at bounding box center [366, 157] width 152 height 15
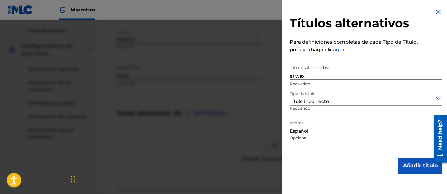
click at [401, 164] on button "Añadir título" at bounding box center [420, 166] width 44 height 16
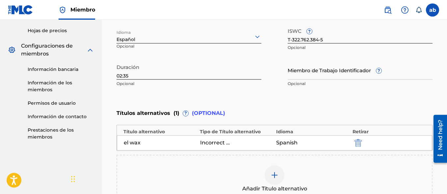
click at [272, 175] on img at bounding box center [274, 175] width 8 height 8
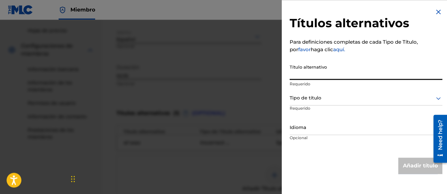
click at [383, 74] on input "Título alternativo" at bounding box center [365, 70] width 153 height 19
type input "con el wax"
click at [412, 101] on div at bounding box center [365, 98] width 153 height 8
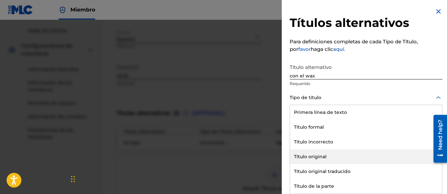
click at [356, 159] on div "Título original" at bounding box center [366, 157] width 152 height 15
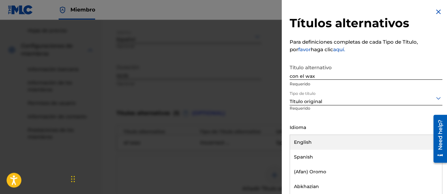
click at [332, 134] on div "Idioma" at bounding box center [365, 127] width 153 height 15
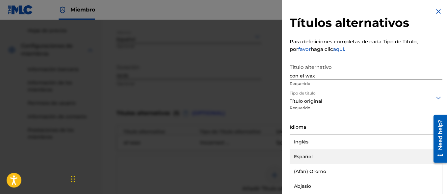
click at [326, 155] on div "Español" at bounding box center [366, 157] width 152 height 15
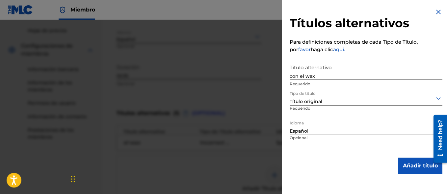
scroll to position [0, 0]
click at [407, 164] on button "Añadir título" at bounding box center [420, 166] width 44 height 16
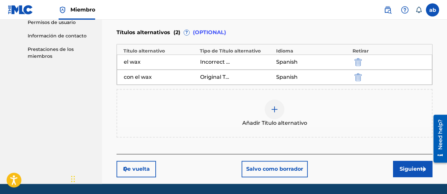
scroll to position [255, 0]
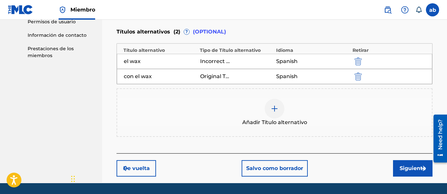
click at [405, 168] on button "Siguiente" at bounding box center [412, 168] width 39 height 16
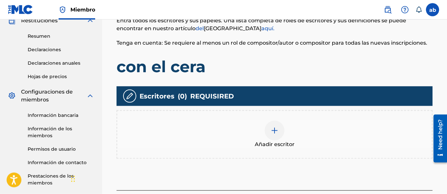
scroll to position [128, 0]
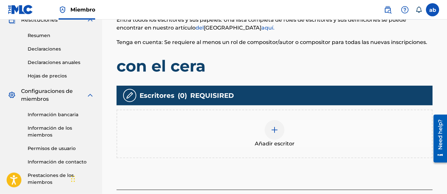
click at [278, 139] on div at bounding box center [274, 130] width 20 height 20
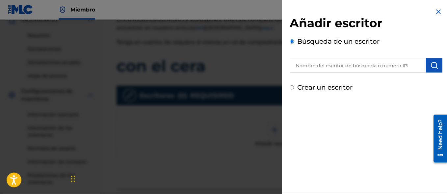
click at [293, 88] on input "Crear un escritor" at bounding box center [291, 88] width 4 height 4
radio input "false"
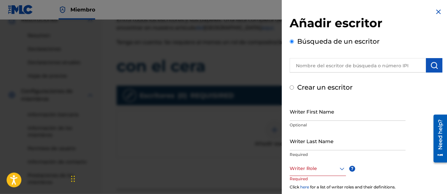
radio input "false"
radio input "true"
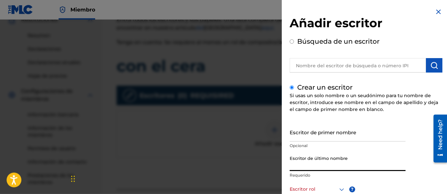
click at [321, 161] on input "Escritor de último nombre" at bounding box center [347, 162] width 116 height 19
type input "[PERSON_NAME]"
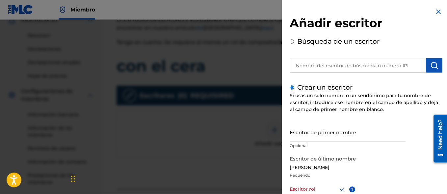
scroll to position [96, 0]
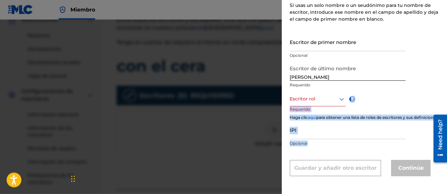
drag, startPoint x: 420, startPoint y: 124, endPoint x: 410, endPoint y: 182, distance: 59.4
click at [410, 182] on div "Añadir escritor Búsqueda de un escritor [DEMOGRAPHIC_DATA] un escritor Si usas …" at bounding box center [366, 52] width 168 height 285
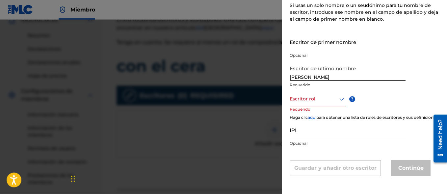
click at [392, 125] on input "IPI" at bounding box center [347, 130] width 116 height 19
click at [343, 95] on icon at bounding box center [341, 99] width 8 height 8
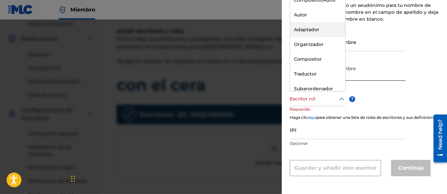
scroll to position [108, 0]
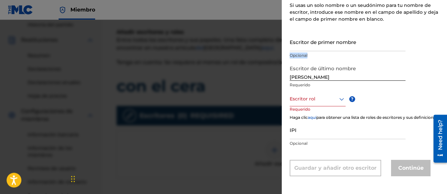
drag, startPoint x: 406, startPoint y: 52, endPoint x: 407, endPoint y: 48, distance: 4.4
click at [404, 36] on div "Escritor de primer nombre Opcional Escritor de último nombre [PERSON_NAME] Requ…" at bounding box center [365, 105] width 153 height 144
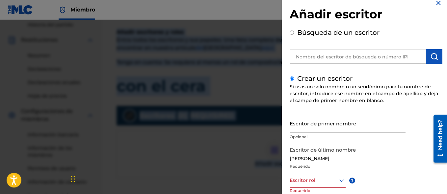
scroll to position [0, 0]
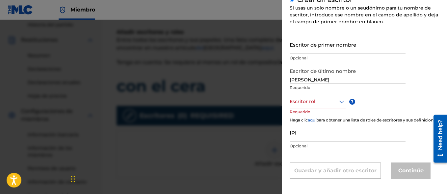
drag, startPoint x: 415, startPoint y: 58, endPoint x: 401, endPoint y: 199, distance: 141.5
click at [401, 194] on div "Añadir escritor Búsqueda de un escritor [DEMOGRAPHIC_DATA] un escritor Si usas …" at bounding box center [366, 54] width 168 height 285
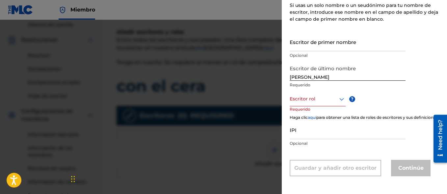
click at [339, 101] on icon at bounding box center [341, 99] width 8 height 8
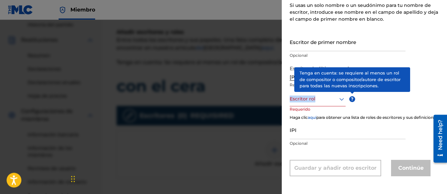
drag, startPoint x: 416, startPoint y: 98, endPoint x: 414, endPoint y: 82, distance: 16.6
click at [414, 82] on div "Escritor de primer nombre Opcional Escritor de último nombre [PERSON_NAME] Requ…" at bounding box center [365, 105] width 153 height 144
drag, startPoint x: 420, startPoint y: 110, endPoint x: 414, endPoint y: 52, distance: 58.2
click at [414, 52] on div "Escritor de primer nombre Opcional Escritor de último nombre [PERSON_NAME] Requ…" at bounding box center [365, 105] width 153 height 144
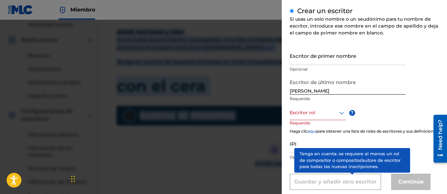
scroll to position [0, 0]
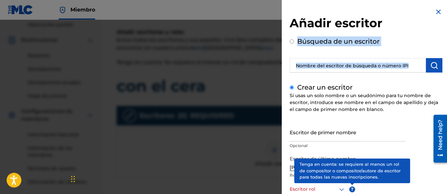
drag, startPoint x: 430, startPoint y: 64, endPoint x: 417, endPoint y: 22, distance: 44.3
click at [417, 22] on div "Añadir escritor Búsqueda de un escritor [DEMOGRAPHIC_DATA] un escritor Si usas …" at bounding box center [365, 141] width 153 height 251
click at [397, 118] on div "Crear un escritor Si usas un solo nombre o un seudónimo para tu nombre de escri…" at bounding box center [365, 175] width 153 height 184
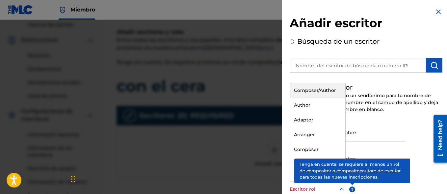
click at [338, 189] on icon at bounding box center [341, 190] width 8 height 8
click at [317, 92] on div "Compositor/Autor" at bounding box center [317, 90] width 55 height 15
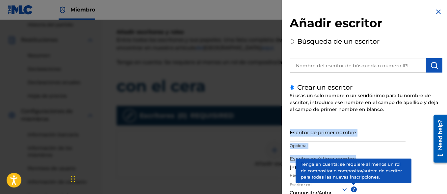
drag, startPoint x: 414, startPoint y: 123, endPoint x: 414, endPoint y: 155, distance: 32.2
click at [414, 155] on div "Crear un escritor Si usas un solo nombre o un seudónimo para tu nombre de escri…" at bounding box center [365, 175] width 153 height 185
drag, startPoint x: 413, startPoint y: 155, endPoint x: 378, endPoint y: 113, distance: 55.3
click at [377, 71] on div "Añadir escritor Búsqueda de un escritor [DEMOGRAPHIC_DATA] un escritor Si usas …" at bounding box center [365, 142] width 153 height 252
click at [399, 151] on div "Escritor de primer nombre Opcional" at bounding box center [347, 138] width 116 height 30
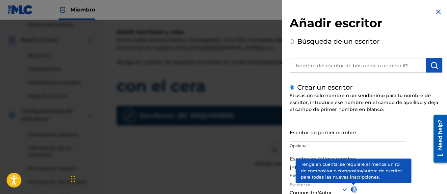
scroll to position [91, 0]
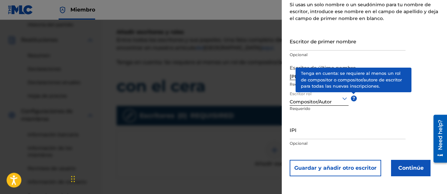
drag, startPoint x: 406, startPoint y: 115, endPoint x: 410, endPoint y: 216, distance: 101.0
click at [410, 194] on div "Añadir escritor Búsqueda de un escritor [DEMOGRAPHIC_DATA] un escritor Si usas …" at bounding box center [366, 97] width 168 height 194
click at [411, 126] on div "Escritor de primer nombre Opcional Escritor de último nombre [PERSON_NAME] Requ…" at bounding box center [365, 104] width 153 height 145
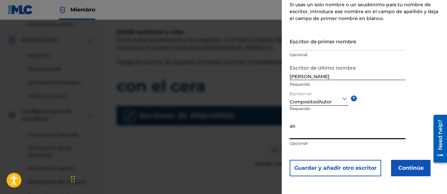
click at [348, 127] on input "IPI" at bounding box center [347, 130] width 116 height 19
paste input "01204387085"
type input "01204387085"
click at [404, 166] on button "Continúe" at bounding box center [410, 168] width 39 height 16
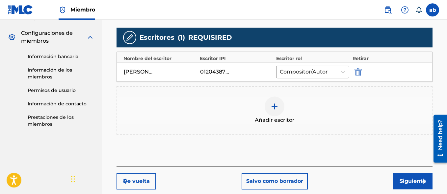
scroll to position [190, 0]
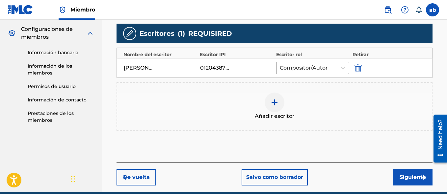
click at [408, 179] on button "Siguiente" at bounding box center [412, 177] width 39 height 16
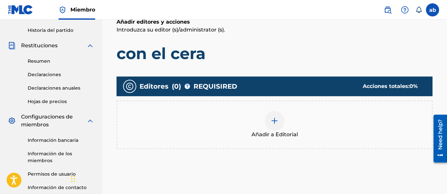
scroll to position [107, 0]
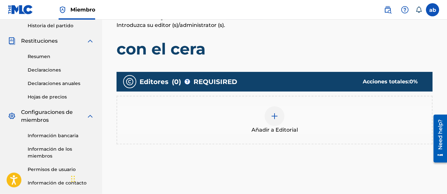
click at [275, 121] on div at bounding box center [274, 117] width 20 height 20
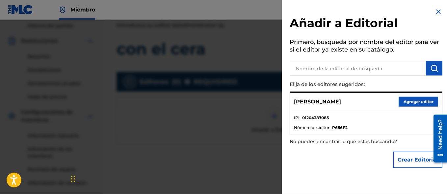
click at [398, 159] on button "Crear Editorial" at bounding box center [417, 160] width 49 height 16
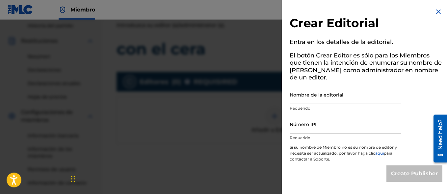
click at [437, 11] on img at bounding box center [438, 12] width 8 height 8
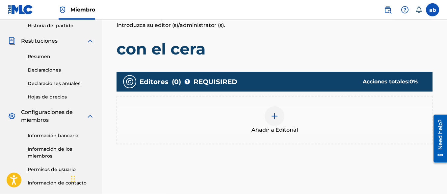
click at [268, 112] on div at bounding box center [274, 117] width 20 height 20
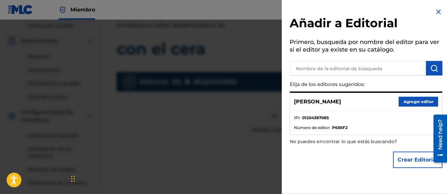
click at [407, 101] on button "Agregar editor" at bounding box center [417, 102] width 39 height 10
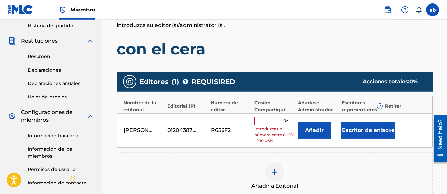
click at [277, 119] on input "text" at bounding box center [269, 121] width 30 height 9
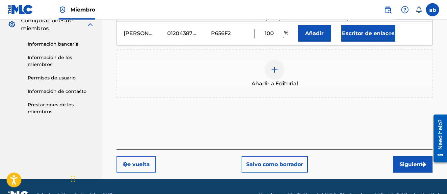
scroll to position [207, 0]
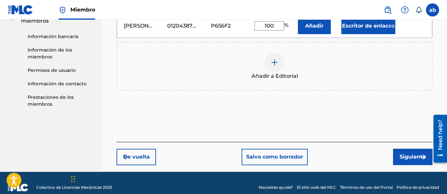
drag, startPoint x: 449, startPoint y: 83, endPoint x: 13, endPoint y: 10, distance: 442.1
type input "100"
click at [409, 153] on button "Siguiente" at bounding box center [412, 157] width 39 height 16
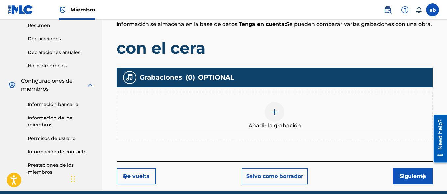
scroll to position [153, 0]
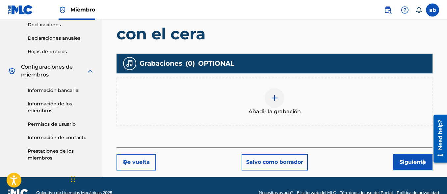
click at [415, 165] on button "Siguiente" at bounding box center [412, 162] width 39 height 16
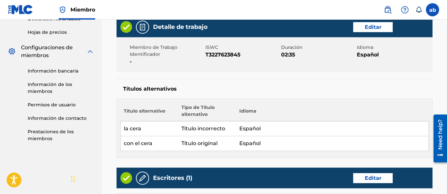
scroll to position [165, 0]
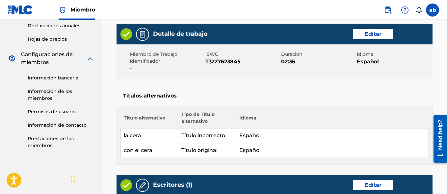
click at [252, 138] on td "Español" at bounding box center [332, 136] width 193 height 15
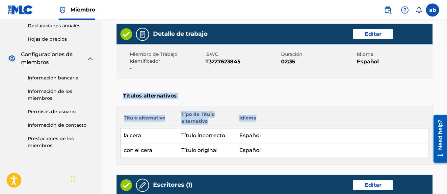
drag, startPoint x: 446, startPoint y: 81, endPoint x: 449, endPoint y: 97, distance: 16.3
click at [417, 88] on div "Títulos alternativos Título alternativo Tipo de Título alternativo Idioma la ce…" at bounding box center [274, 125] width 316 height 79
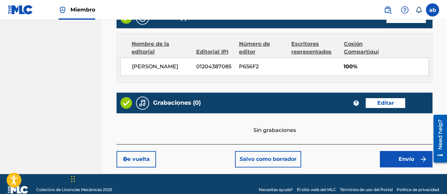
scroll to position [421, 0]
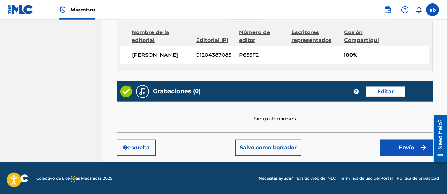
click at [407, 155] on button "Envío" at bounding box center [406, 148] width 53 height 16
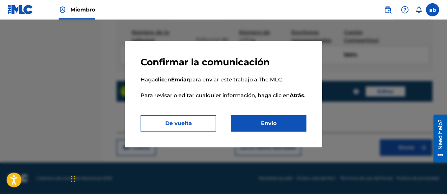
click at [280, 126] on button "Envío" at bounding box center [269, 123] width 76 height 16
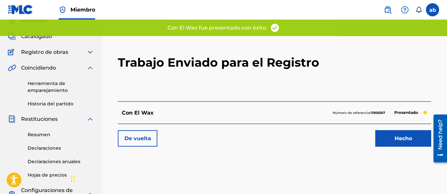
scroll to position [35, 0]
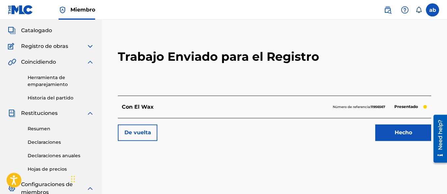
click at [414, 135] on link "Hecho" at bounding box center [403, 133] width 56 height 16
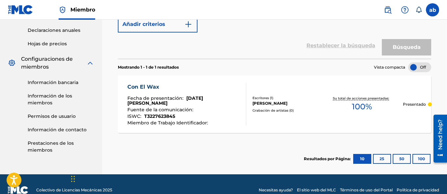
scroll to position [162, 0]
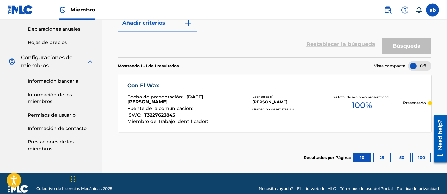
click at [276, 102] on div "[PERSON_NAME]" at bounding box center [286, 102] width 68 height 6
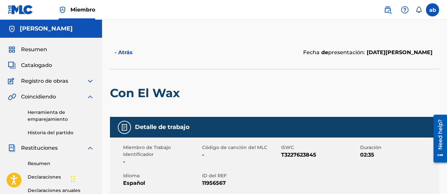
drag, startPoint x: 48, startPoint y: 57, endPoint x: 44, endPoint y: 54, distance: 4.2
click at [46, 56] on div "Resumen Catalogado Registro de obras Reclamando Herramienta Individual Registra…" at bounding box center [51, 180] width 102 height 284
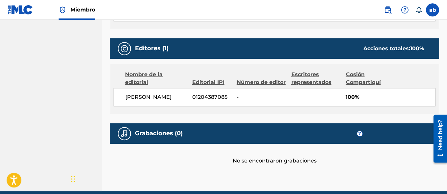
scroll to position [363, 0]
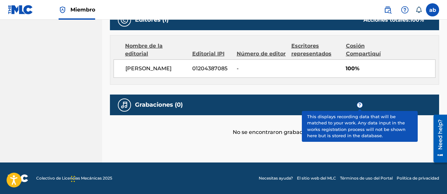
click at [360, 103] on span "?" at bounding box center [359, 105] width 5 height 5
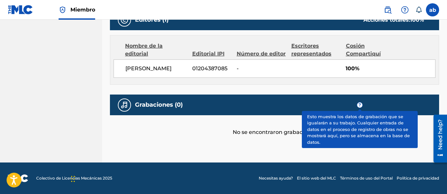
click at [360, 103] on span "?" at bounding box center [359, 105] width 5 height 5
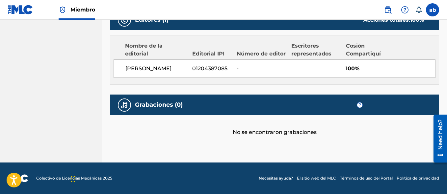
click at [151, 108] on h5 "Grabaciones (0)" at bounding box center [159, 105] width 48 height 8
drag, startPoint x: 249, startPoint y: 137, endPoint x: 302, endPoint y: 119, distance: 55.8
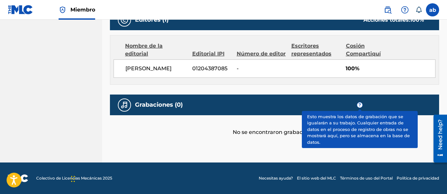
click at [362, 106] on span "?" at bounding box center [359, 105] width 6 height 6
click at [354, 105] on div "Grabaciones (0) ?" at bounding box center [274, 105] width 329 height 21
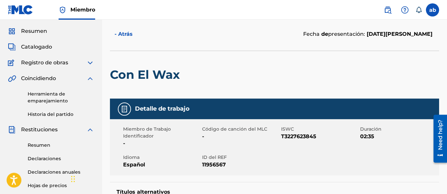
scroll to position [0, 0]
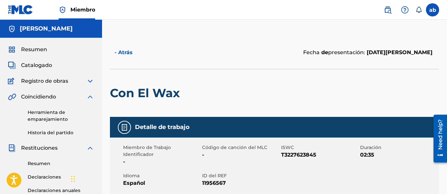
click at [119, 57] on button "- Atrás" at bounding box center [129, 52] width 39 height 16
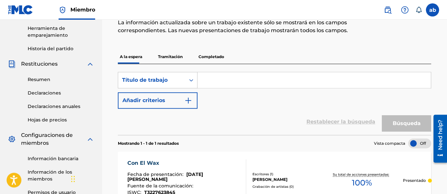
scroll to position [49, 0]
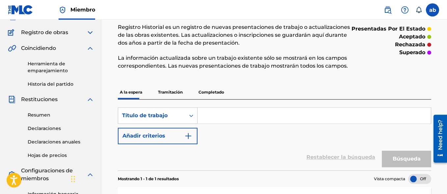
click at [55, 31] on span "Registro de obras" at bounding box center [44, 33] width 47 height 8
click at [91, 34] on img at bounding box center [90, 33] width 8 height 8
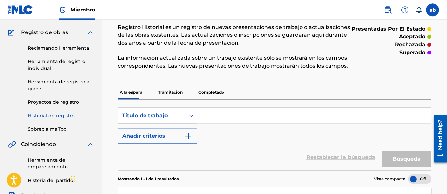
click at [43, 48] on link "Reclamando Herramienta" at bounding box center [61, 48] width 66 height 7
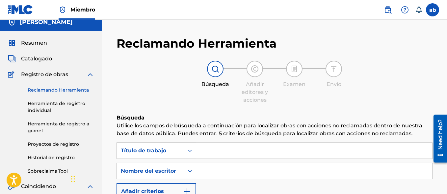
scroll to position [6, 0]
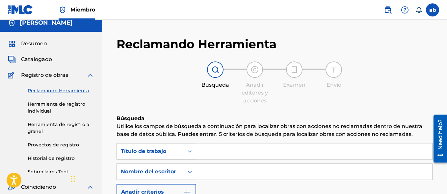
click at [49, 72] on span "Registro de obras" at bounding box center [44, 75] width 47 height 8
click at [38, 56] on span "Catalogado" at bounding box center [36, 60] width 31 height 8
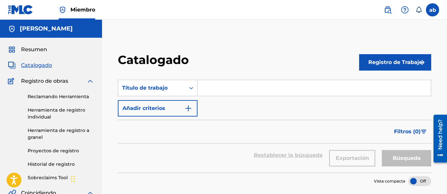
click at [42, 49] on span "Resumen" at bounding box center [34, 50] width 26 height 8
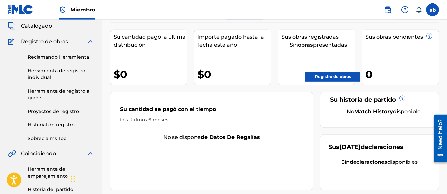
scroll to position [39, 0]
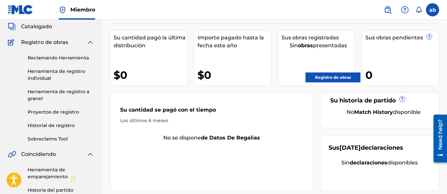
click at [330, 79] on link "Registro de obras" at bounding box center [332, 78] width 55 height 10
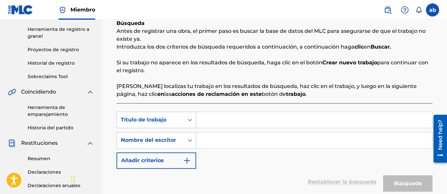
scroll to position [103, 0]
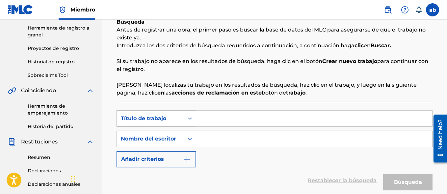
click at [186, 123] on div "Formulario de búsqueda" at bounding box center [190, 119] width 12 height 12
click at [268, 123] on input "Formulario de búsqueda" at bounding box center [314, 119] width 236 height 16
type input "el de las pastillas"
click at [228, 137] on input "Formulario de búsqueda" at bounding box center [314, 139] width 236 height 16
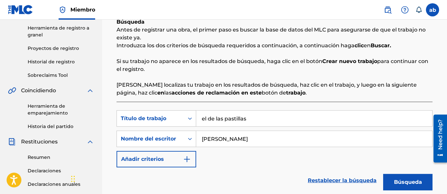
type input "[PERSON_NAME]"
click at [406, 181] on button "Búsqueda" at bounding box center [407, 182] width 49 height 16
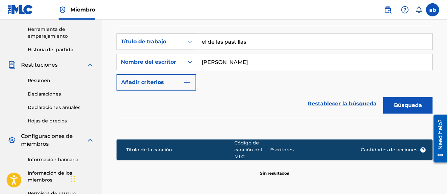
scroll to position [230, 0]
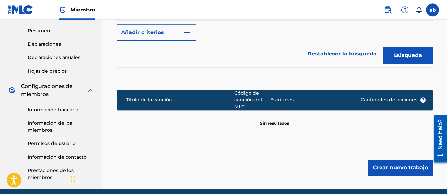
click at [402, 168] on button "Crear nuevo trabajo" at bounding box center [400, 168] width 64 height 16
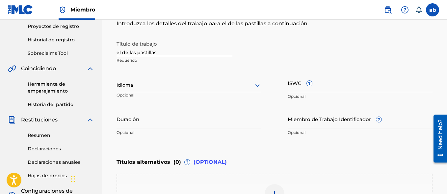
scroll to position [124, 0]
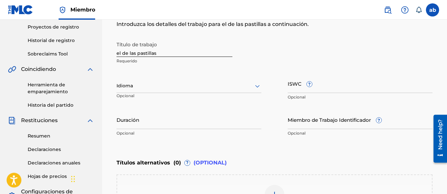
click at [252, 87] on div at bounding box center [188, 86] width 145 height 8
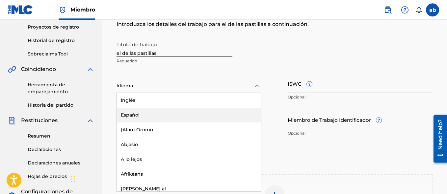
click at [209, 121] on div "Español" at bounding box center [189, 115] width 144 height 15
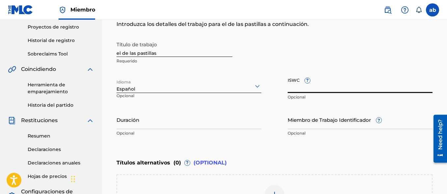
click at [291, 83] on input "ISWC ?" at bounding box center [359, 83] width 145 height 19
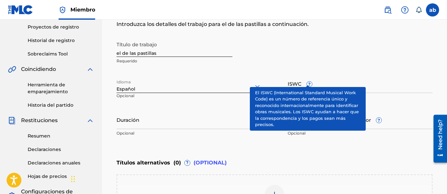
click at [327, 57] on div "Título de trabajo el de las pastillas Requerido" at bounding box center [274, 53] width 316 height 30
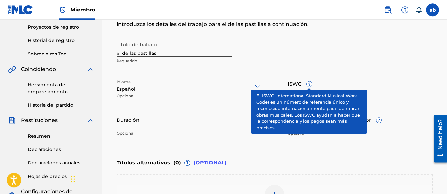
click at [297, 86] on input "ISWC ?" at bounding box center [359, 83] width 145 height 19
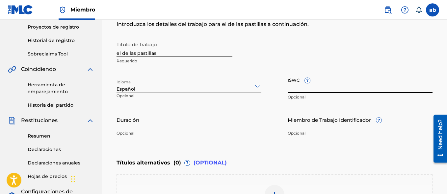
click at [302, 88] on input "ISWC ?" at bounding box center [359, 83] width 145 height 19
paste input "T-319.902.252.7"
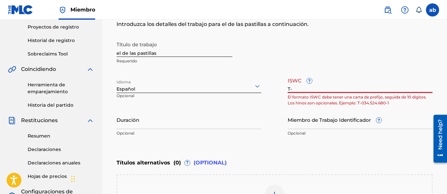
type input "T"
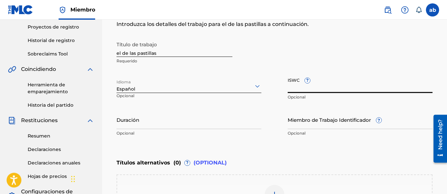
paste input "T-319.902.252.7"
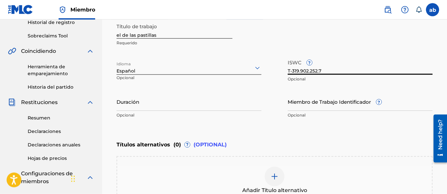
scroll to position [144, 0]
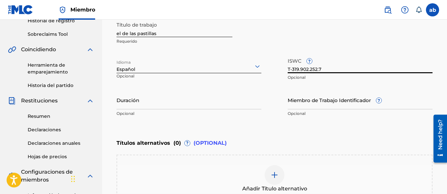
type input "T-319.902.252.7"
click at [209, 107] on input "Duración" at bounding box center [188, 100] width 145 height 19
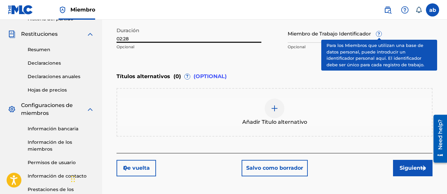
scroll to position [218, 0]
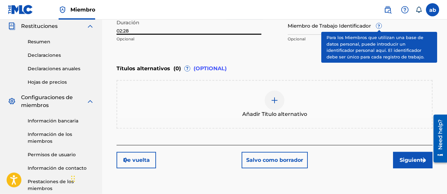
type input "02:28"
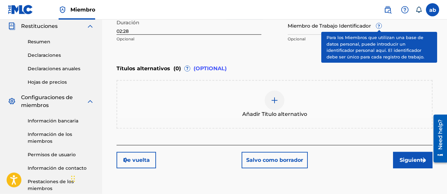
click at [278, 100] on div at bounding box center [274, 101] width 20 height 20
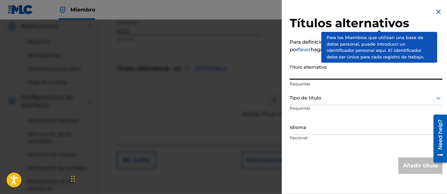
click at [329, 73] on input "Título alternativo" at bounding box center [365, 70] width 153 height 19
type input "el de las pastillas"
click at [437, 101] on icon at bounding box center [438, 98] width 8 height 8
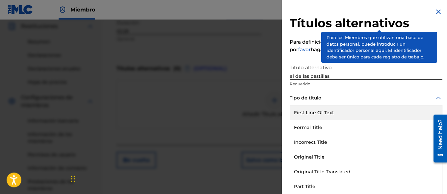
scroll to position [0, 0]
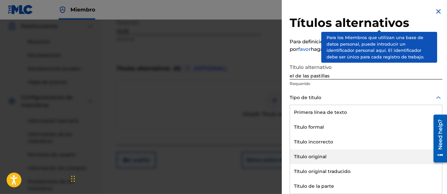
click at [351, 156] on div "Título original" at bounding box center [366, 157] width 152 height 15
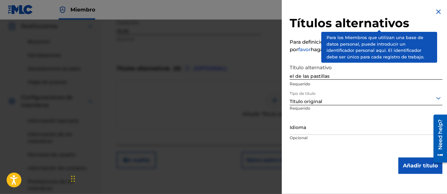
click at [406, 166] on button "Añadir título" at bounding box center [420, 166] width 44 height 16
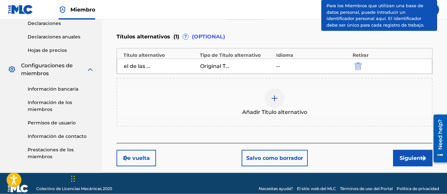
scroll to position [253, 0]
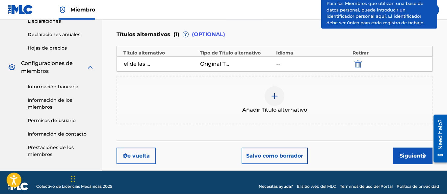
click at [410, 156] on button "Siguiente" at bounding box center [412, 156] width 39 height 16
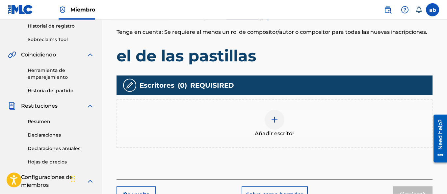
scroll to position [140, 0]
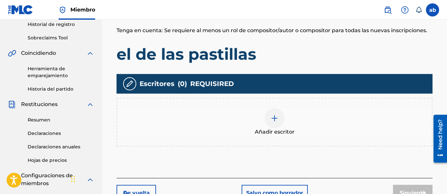
click at [273, 128] on div at bounding box center [274, 119] width 20 height 20
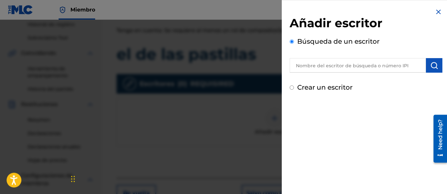
click at [292, 88] on input "Crear un escritor" at bounding box center [291, 88] width 4 height 4
radio input "false"
radio input "true"
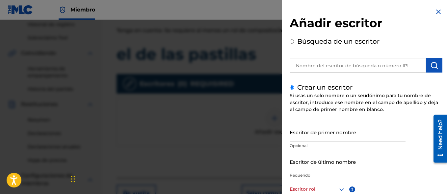
click at [311, 137] on input "Escritor de primer nombre" at bounding box center [347, 132] width 116 height 19
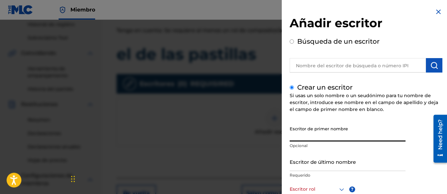
click at [332, 161] on input "Escritor de último nombre" at bounding box center [347, 162] width 116 height 19
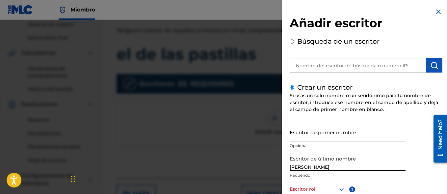
type input "[PERSON_NAME]"
click at [430, 86] on div "Crear un escritor Si usas un solo nombre o un seudónimo para tu nombre de escri…" at bounding box center [365, 175] width 153 height 184
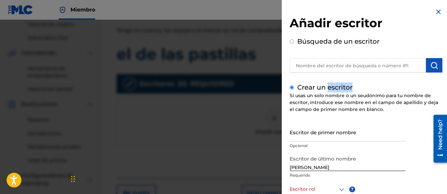
click at [430, 86] on div "Crear un escritor Si usas un solo nombre o un seudónimo para tu nombre de escri…" at bounding box center [365, 175] width 153 height 184
click at [292, 56] on div "Búsqueda de un escritor" at bounding box center [365, 55] width 153 height 36
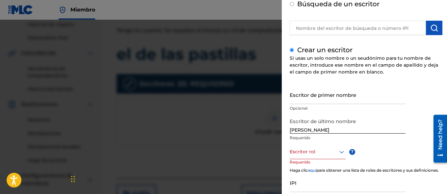
scroll to position [56, 0]
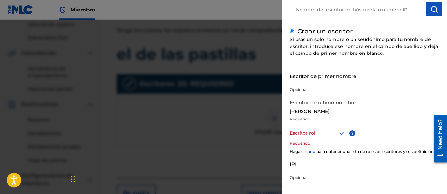
click at [339, 131] on icon at bounding box center [341, 134] width 8 height 8
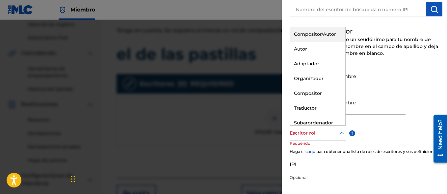
click at [306, 35] on div "Compositor/Autor" at bounding box center [317, 34] width 55 height 15
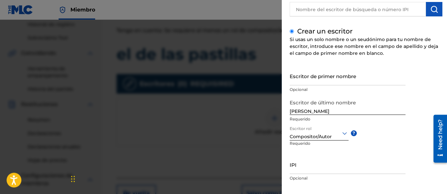
click at [305, 169] on input "IPI" at bounding box center [347, 165] width 116 height 19
paste input "01204387085"
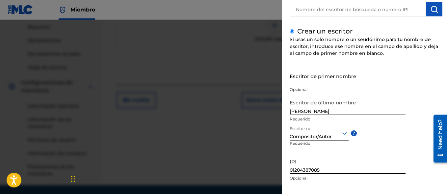
scroll to position [235, 0]
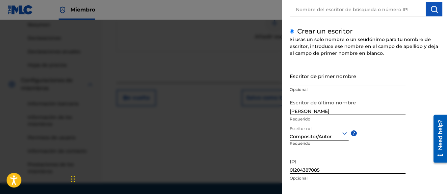
type input "01204387085"
click at [395, 154] on div "Escritor de primer nombre Opcional Escritor de último nombre [PERSON_NAME] Requ…" at bounding box center [365, 139] width 153 height 145
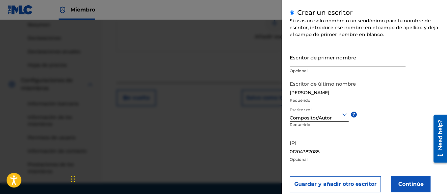
scroll to position [91, 0]
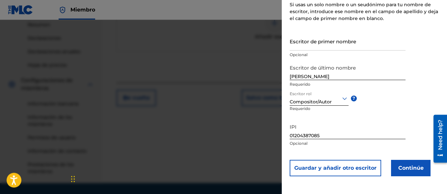
click at [424, 168] on button "Continúe" at bounding box center [410, 168] width 39 height 16
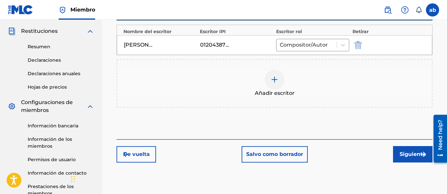
scroll to position [245, 0]
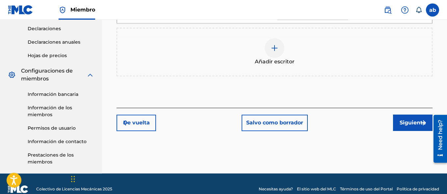
click at [413, 124] on button "Siguiente" at bounding box center [412, 123] width 39 height 16
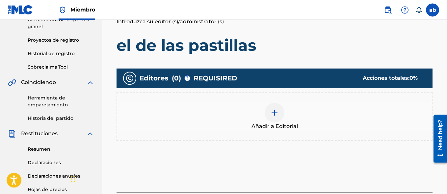
scroll to position [133, 0]
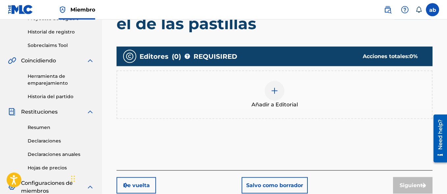
click at [275, 99] on div at bounding box center [274, 91] width 20 height 20
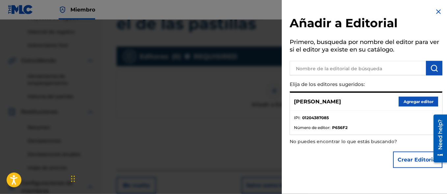
click at [410, 104] on button "Agregar editor" at bounding box center [417, 102] width 39 height 10
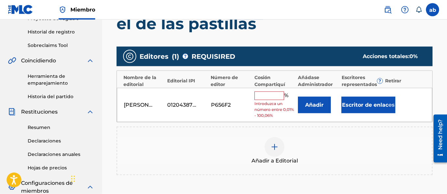
click at [269, 98] on input "text" at bounding box center [269, 96] width 30 height 9
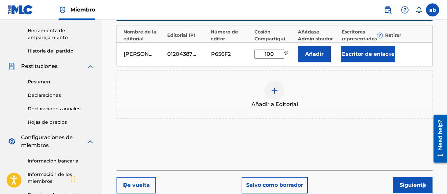
scroll to position [216, 0]
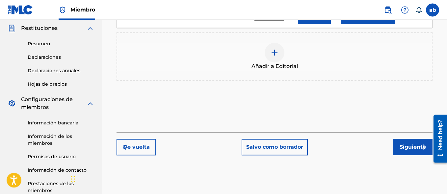
type input "100"
click at [411, 143] on button "Siguiente" at bounding box center [412, 147] width 39 height 16
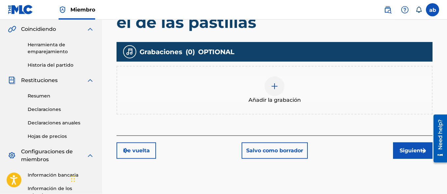
scroll to position [166, 0]
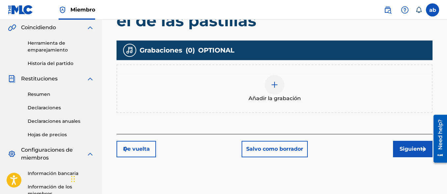
click at [401, 154] on button "Siguiente" at bounding box center [412, 149] width 39 height 16
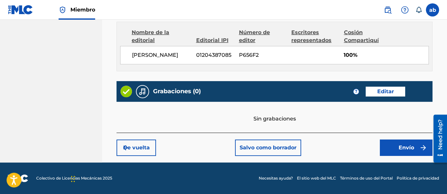
scroll to position [409, 0]
click at [395, 153] on button "Envío" at bounding box center [406, 148] width 53 height 16
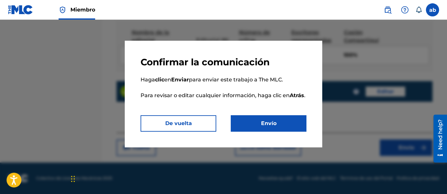
click at [257, 123] on button "Envío" at bounding box center [269, 123] width 76 height 16
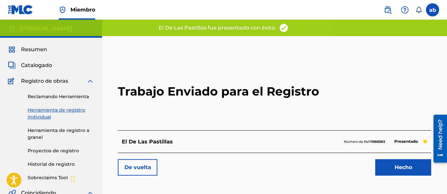
click at [409, 174] on link "Hecho" at bounding box center [403, 167] width 56 height 16
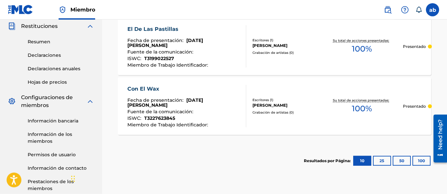
scroll to position [221, 0]
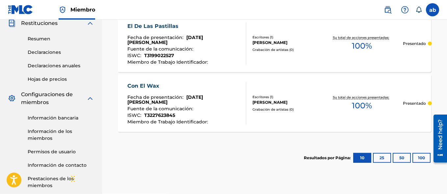
click at [379, 159] on button "25" at bounding box center [382, 158] width 18 height 10
click at [368, 159] on button "10" at bounding box center [362, 158] width 18 height 10
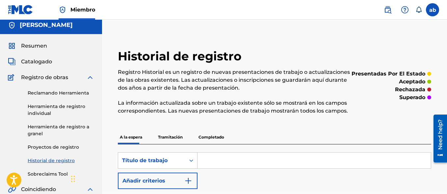
scroll to position [0, 0]
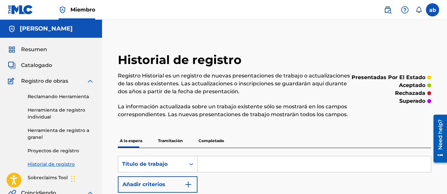
click at [166, 138] on p "Tramitación" at bounding box center [170, 141] width 29 height 14
click at [200, 143] on p "Completado" at bounding box center [211, 141] width 30 height 14
click at [132, 144] on p "A la espera" at bounding box center [131, 141] width 26 height 14
click at [57, 110] on link "Herramienta de registro individual" at bounding box center [61, 114] width 66 height 14
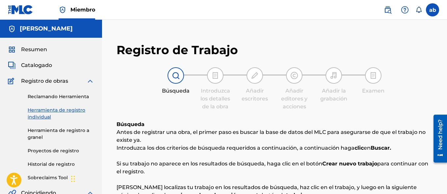
click at [56, 96] on link "Reclamando Herramienta" at bounding box center [61, 96] width 66 height 7
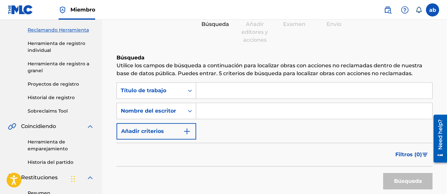
scroll to position [95, 0]
